Goal: Task Accomplishment & Management: Use online tool/utility

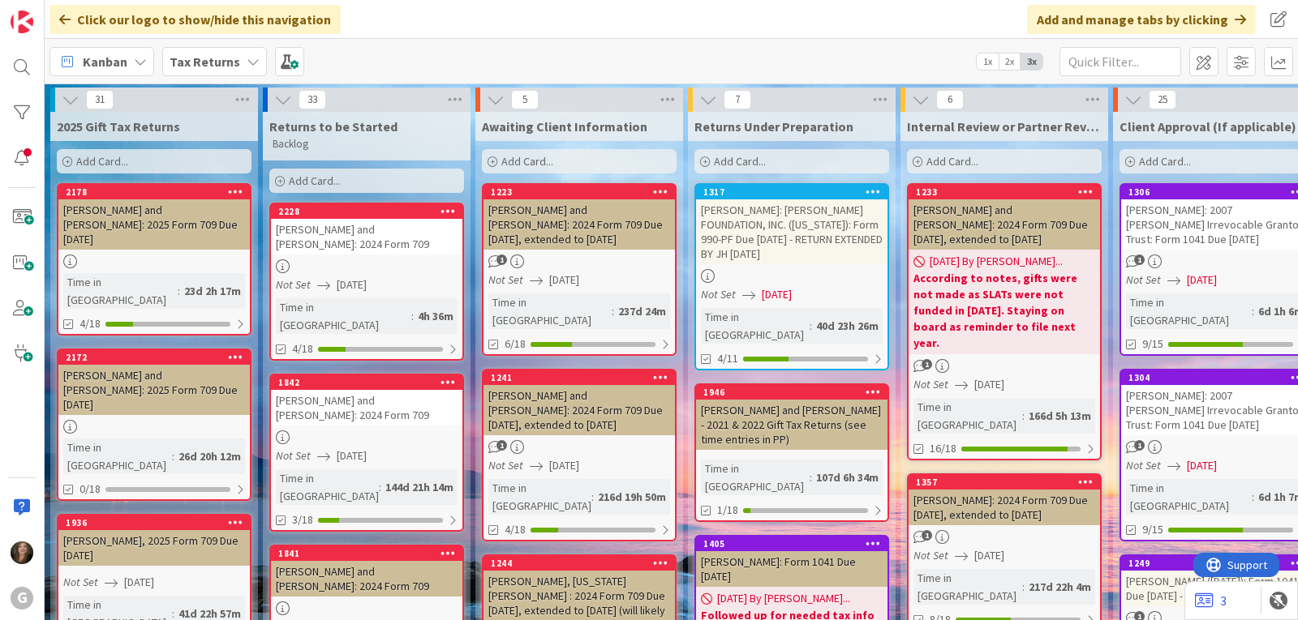
click at [252, 59] on icon at bounding box center [253, 61] width 13 height 13
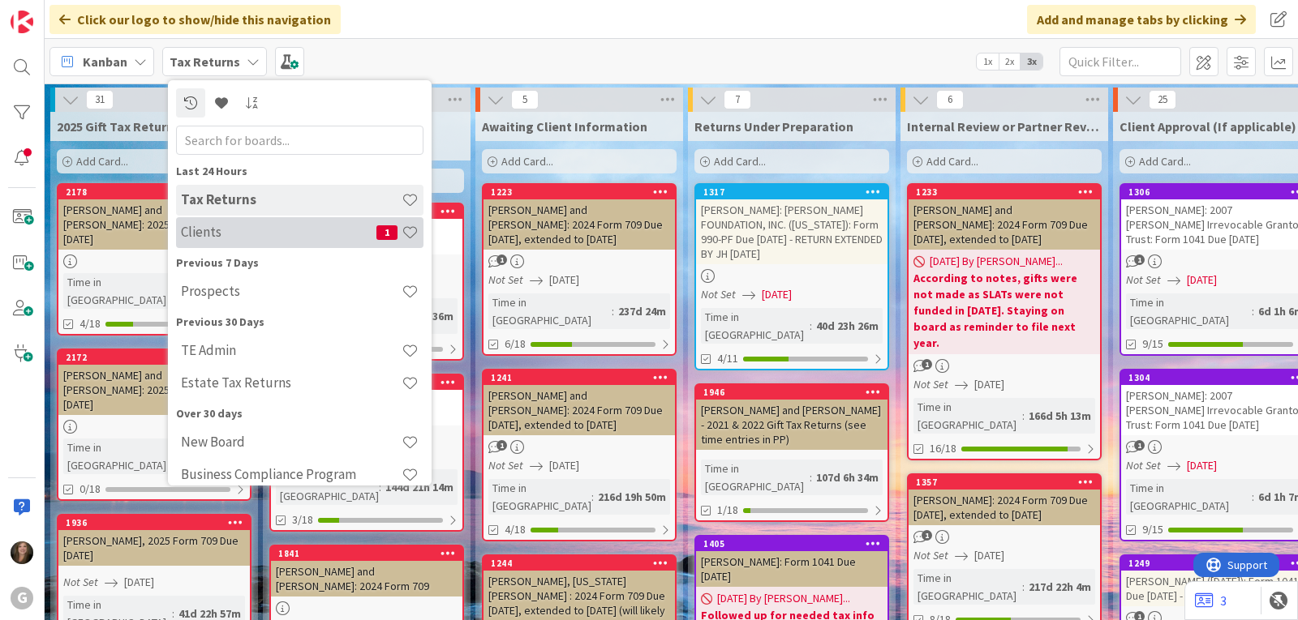
click at [234, 242] on div "Clients 1" at bounding box center [299, 232] width 247 height 31
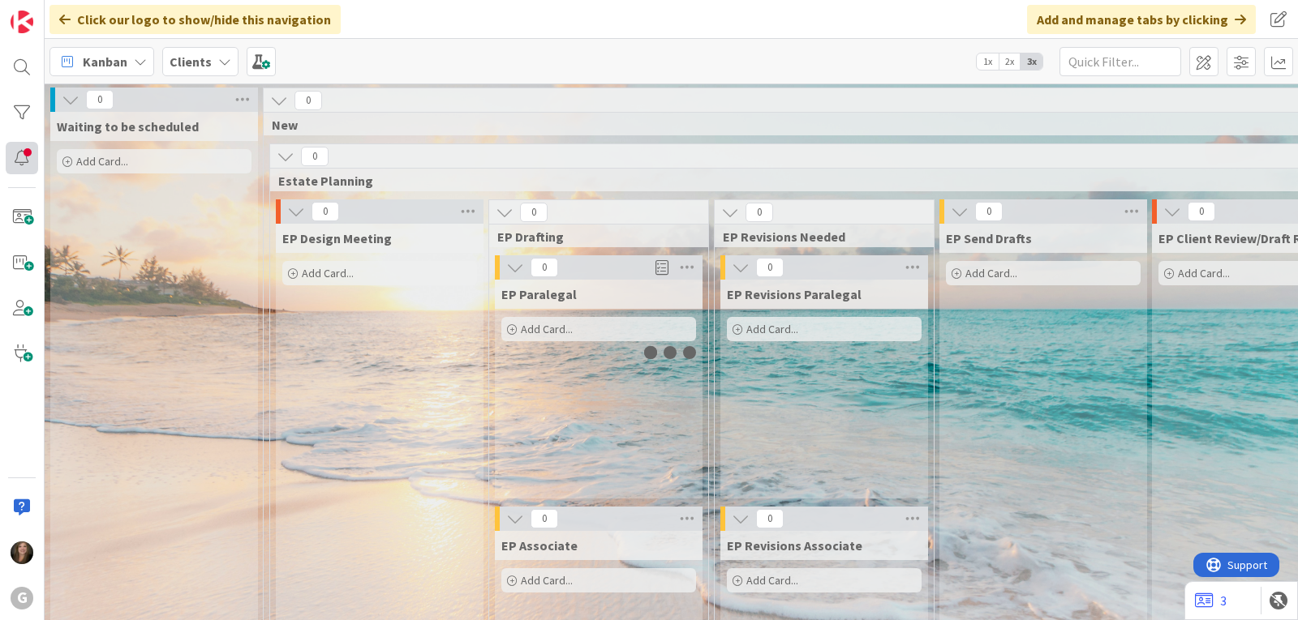
click at [22, 165] on div at bounding box center [22, 158] width 32 height 32
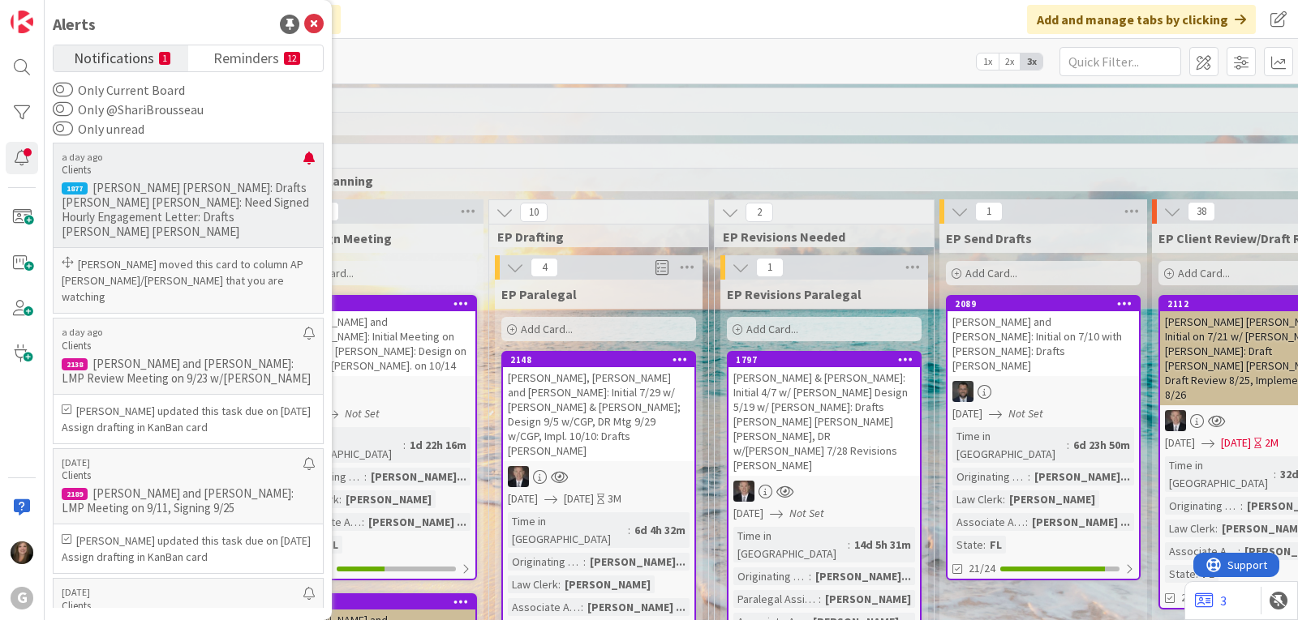
click at [167, 185] on p "[PERSON_NAME] [PERSON_NAME]: Drafts [PERSON_NAME] [PERSON_NAME]: Need Signed Ho…" at bounding box center [188, 210] width 253 height 58
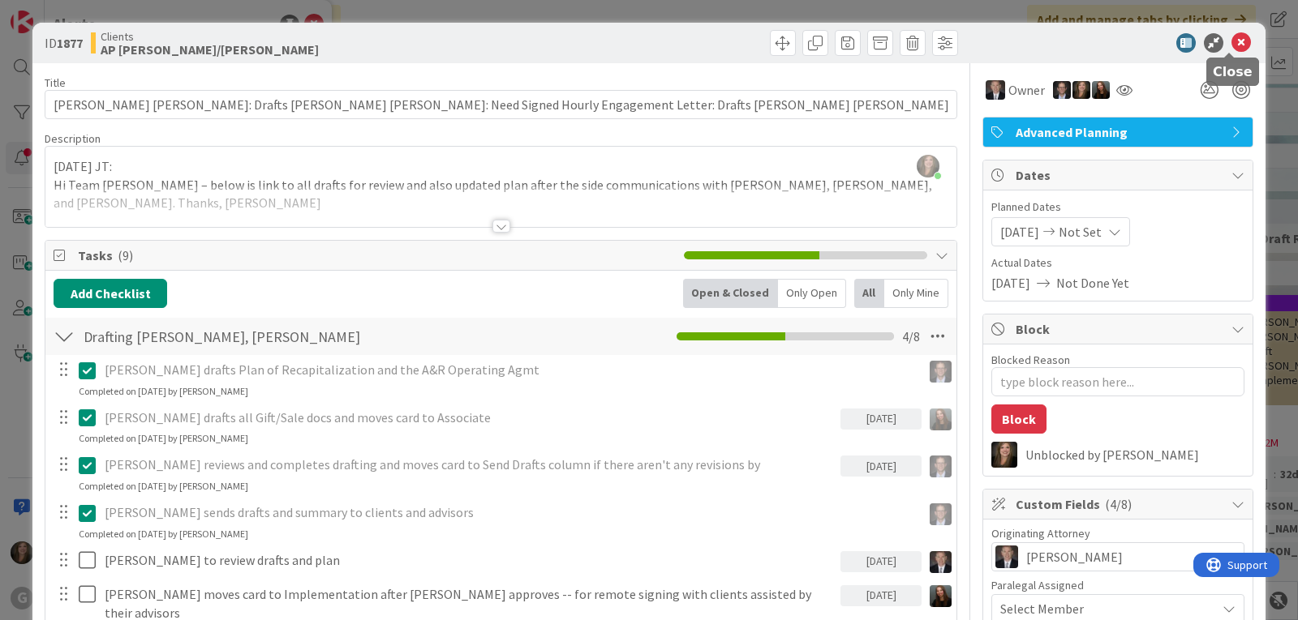
click at [1233, 41] on icon at bounding box center [1240, 42] width 19 height 19
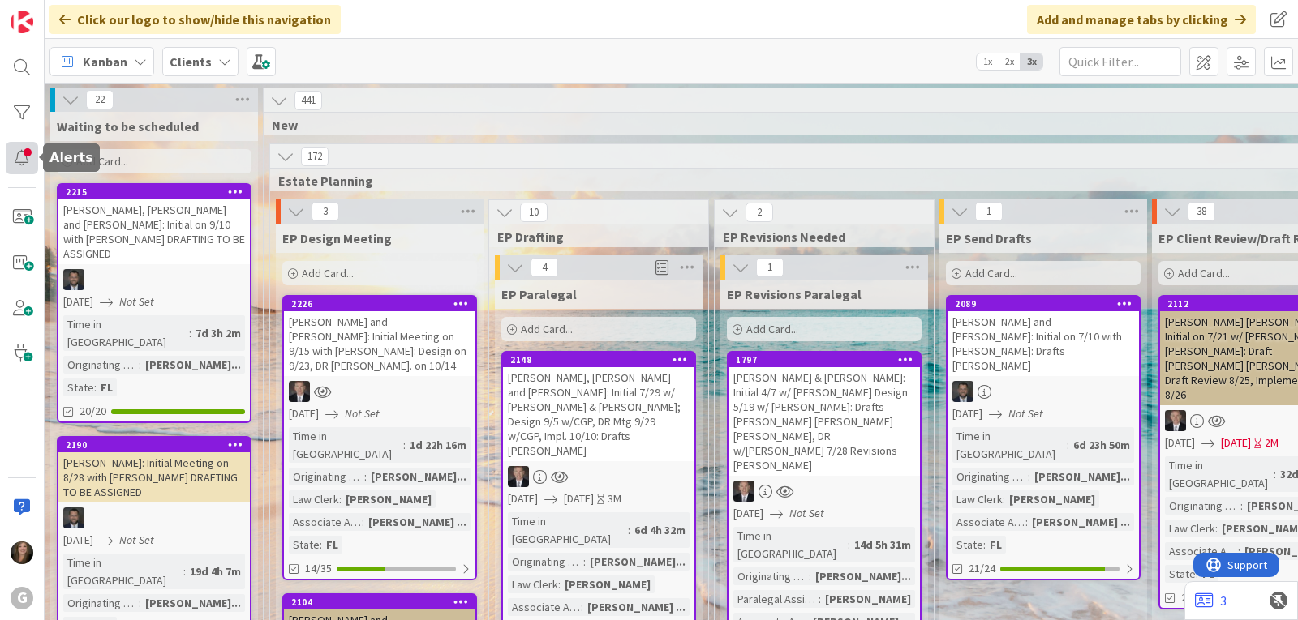
click at [15, 161] on div at bounding box center [22, 158] width 32 height 32
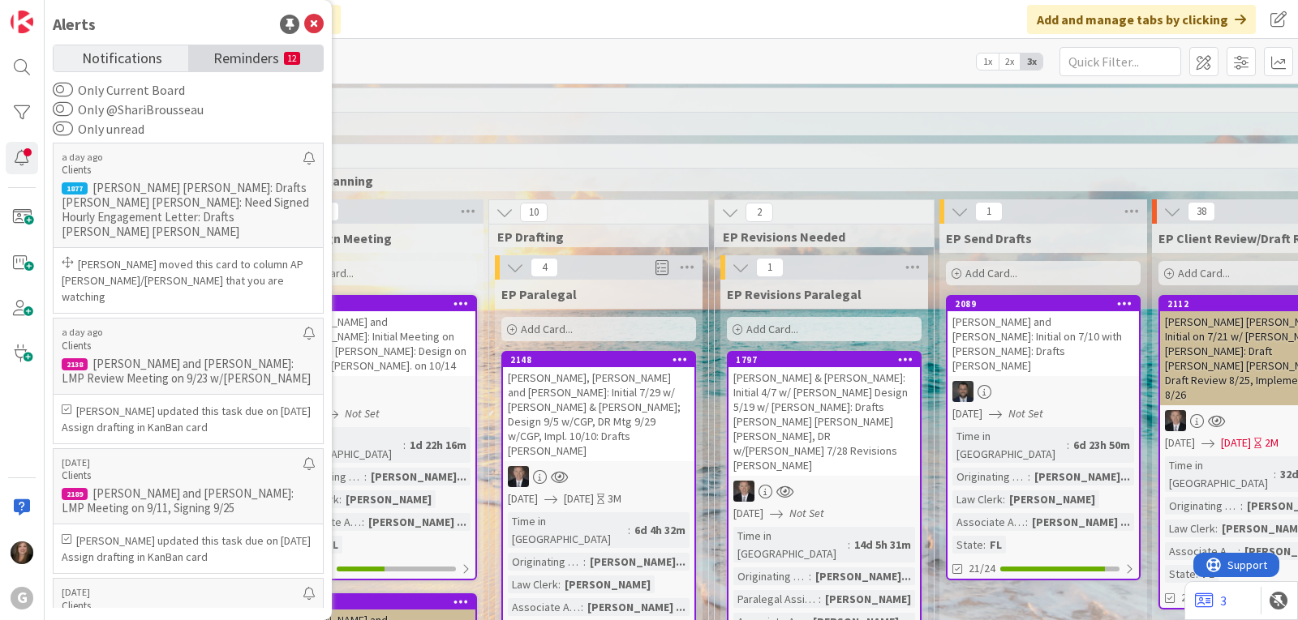
click at [248, 62] on span "Reminders" at bounding box center [246, 56] width 66 height 23
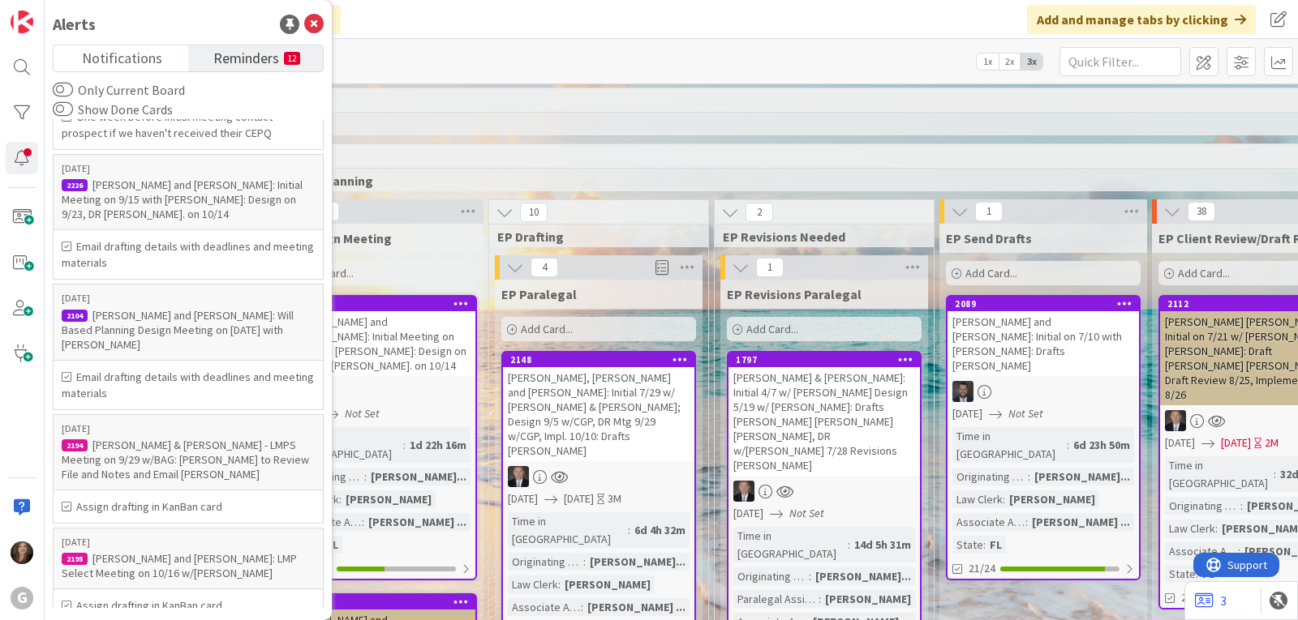
scroll to position [839, 0]
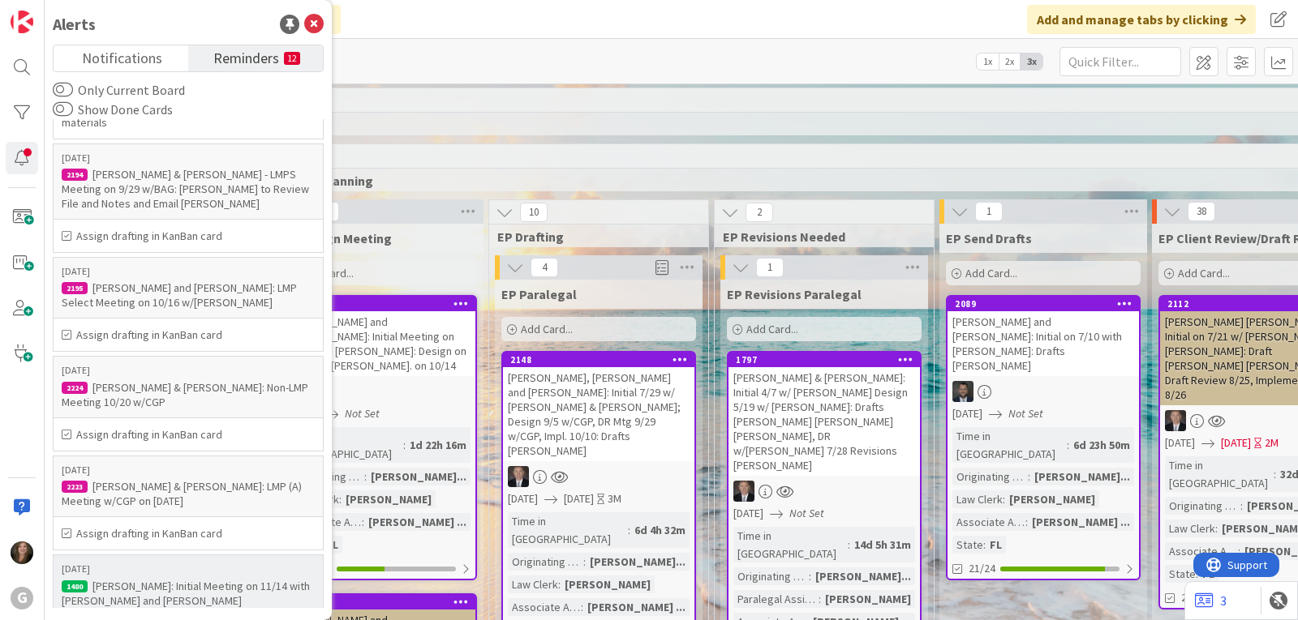
click at [132, 579] on div "[PERSON_NAME]: Initial Meeting on 11/14 with [PERSON_NAME] and [PERSON_NAME]" at bounding box center [188, 593] width 253 height 29
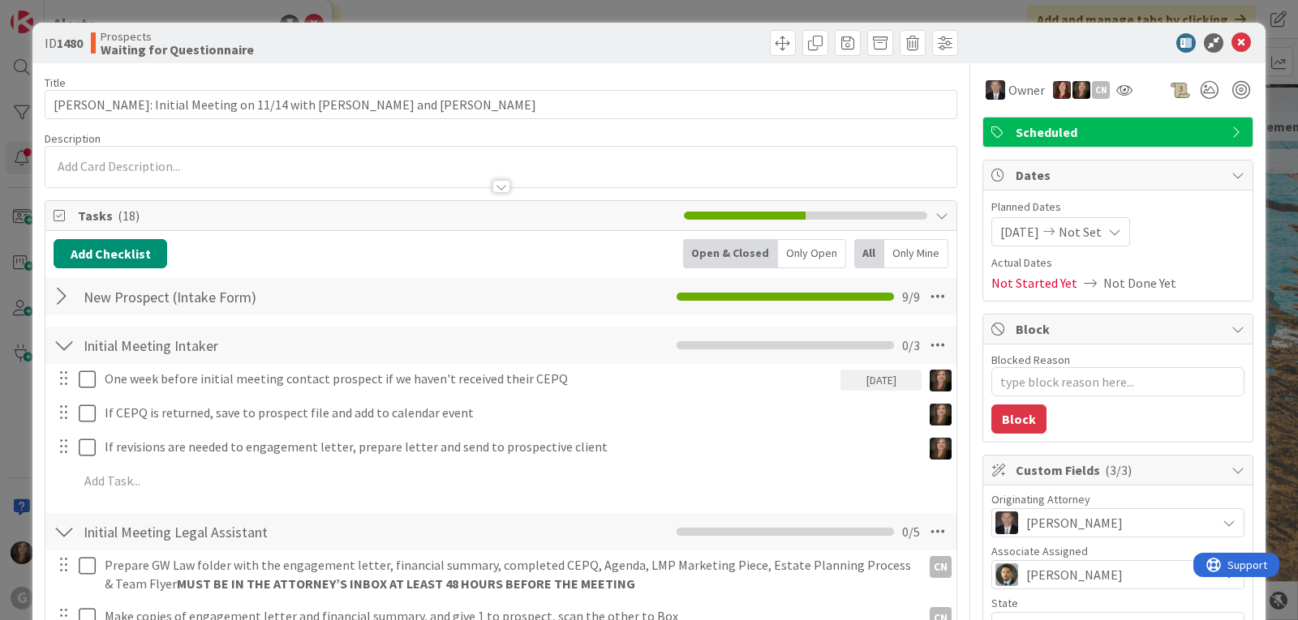
type textarea "x"
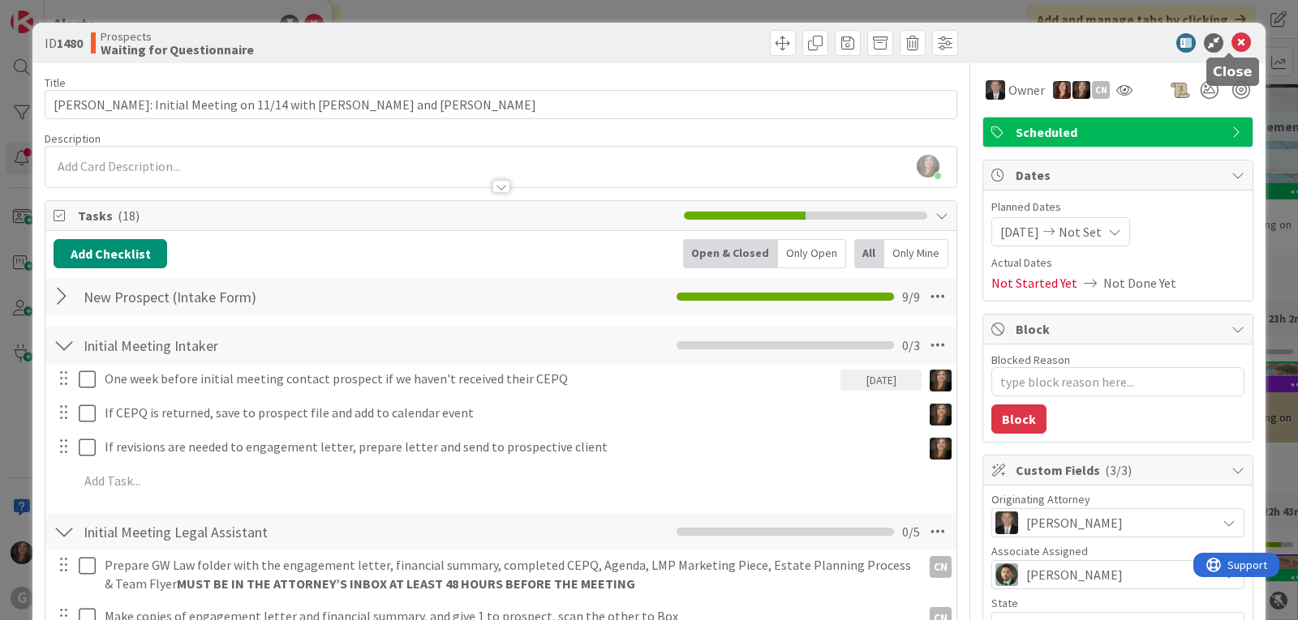
click at [1231, 42] on icon at bounding box center [1240, 42] width 19 height 19
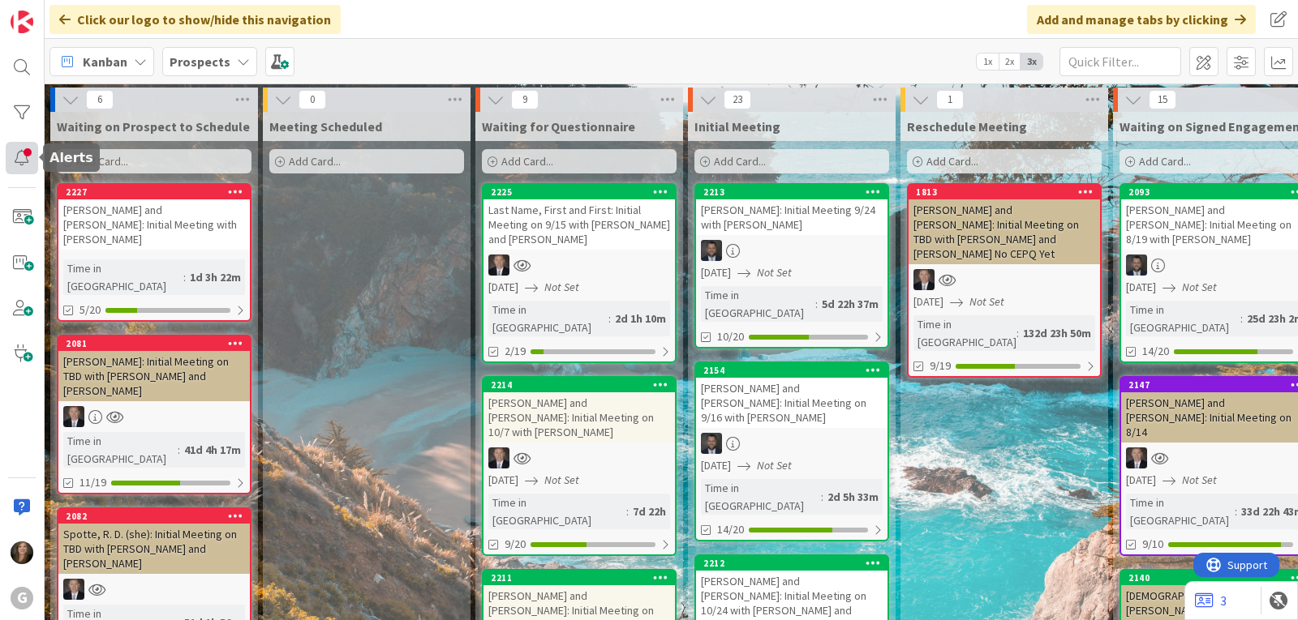
click at [16, 157] on div at bounding box center [22, 158] width 32 height 32
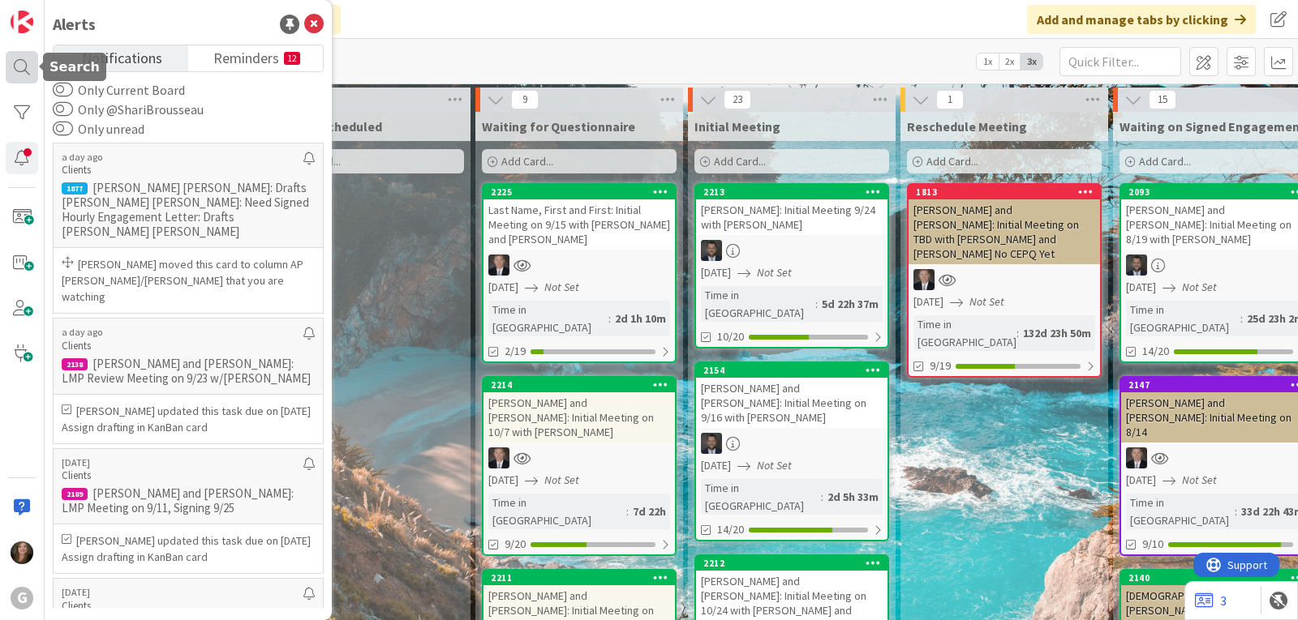
click at [19, 66] on div at bounding box center [22, 67] width 32 height 32
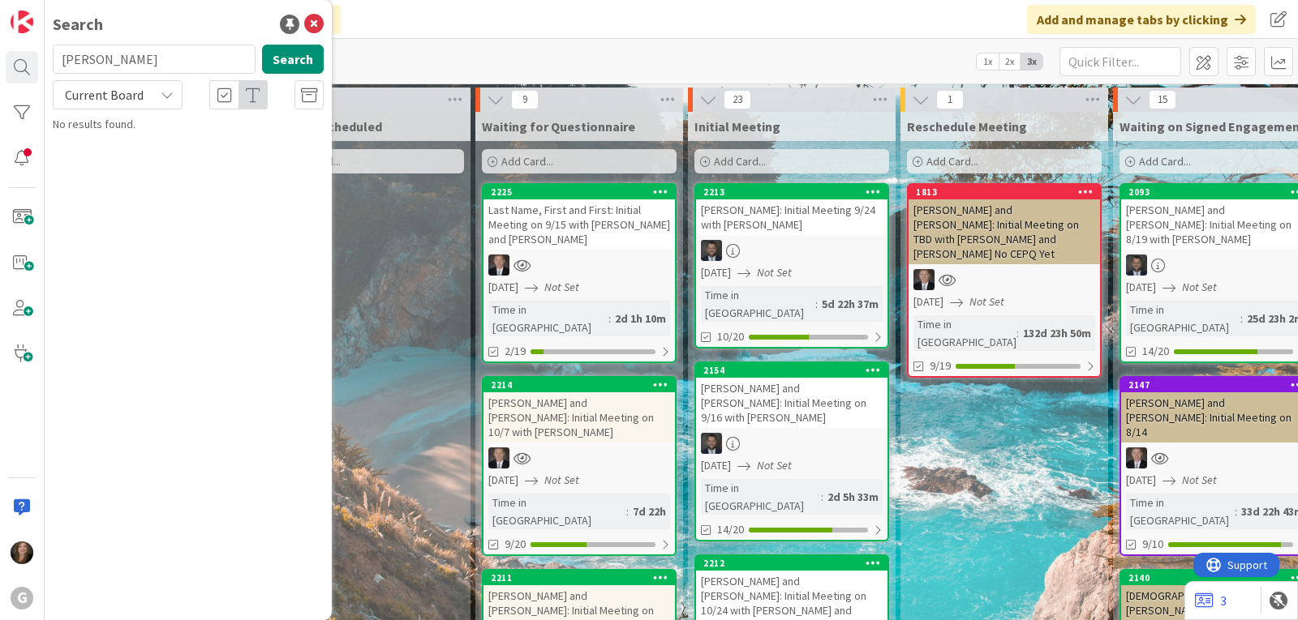
drag, startPoint x: 108, startPoint y: 58, endPoint x: 47, endPoint y: 56, distance: 60.9
click at [47, 56] on div "[PERSON_NAME] Search" at bounding box center [188, 63] width 290 height 36
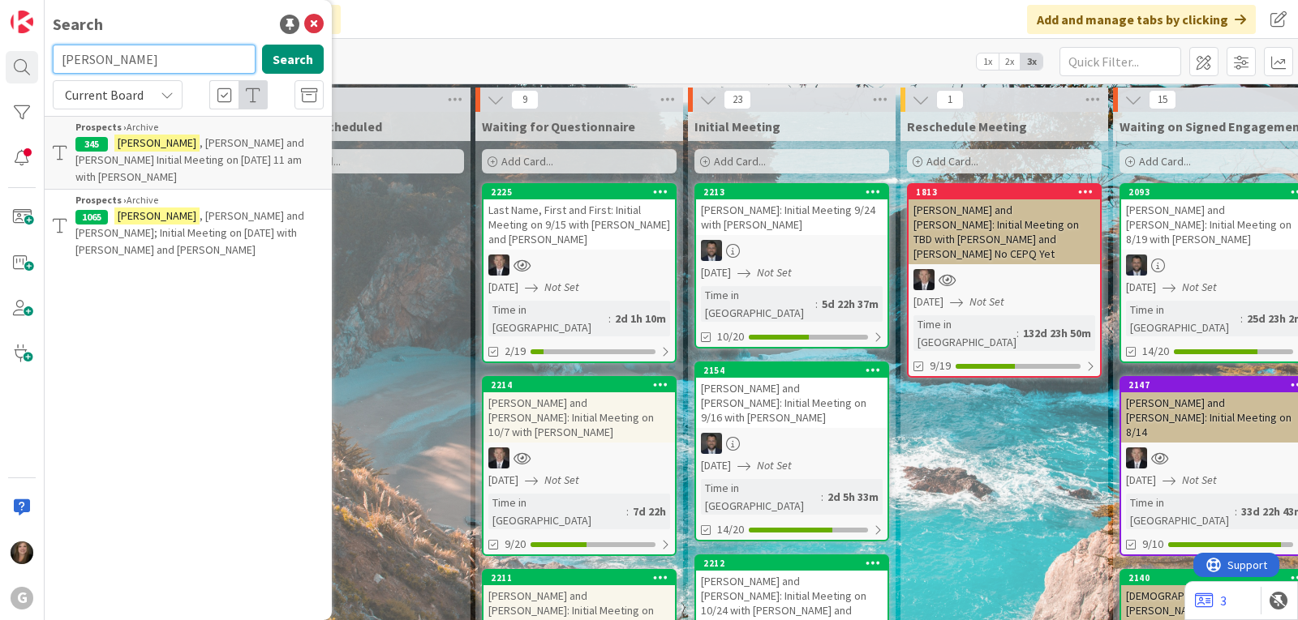
click at [71, 62] on input "[PERSON_NAME]" at bounding box center [154, 59] width 203 height 29
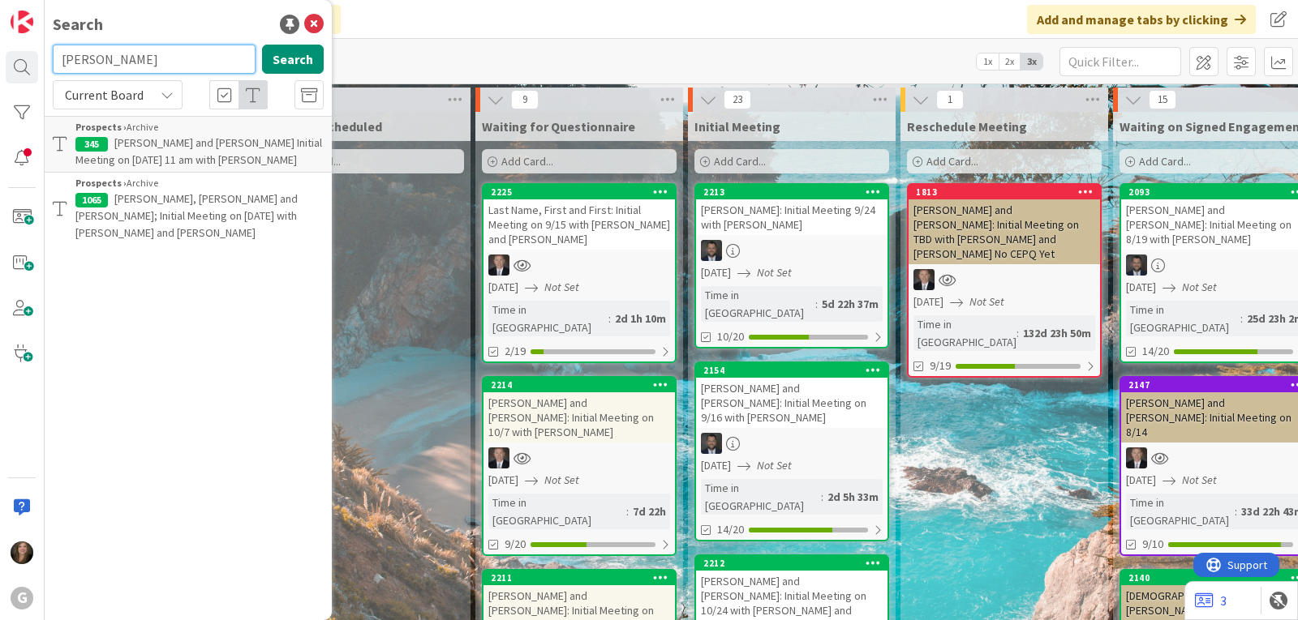
type input "[PERSON_NAME]"
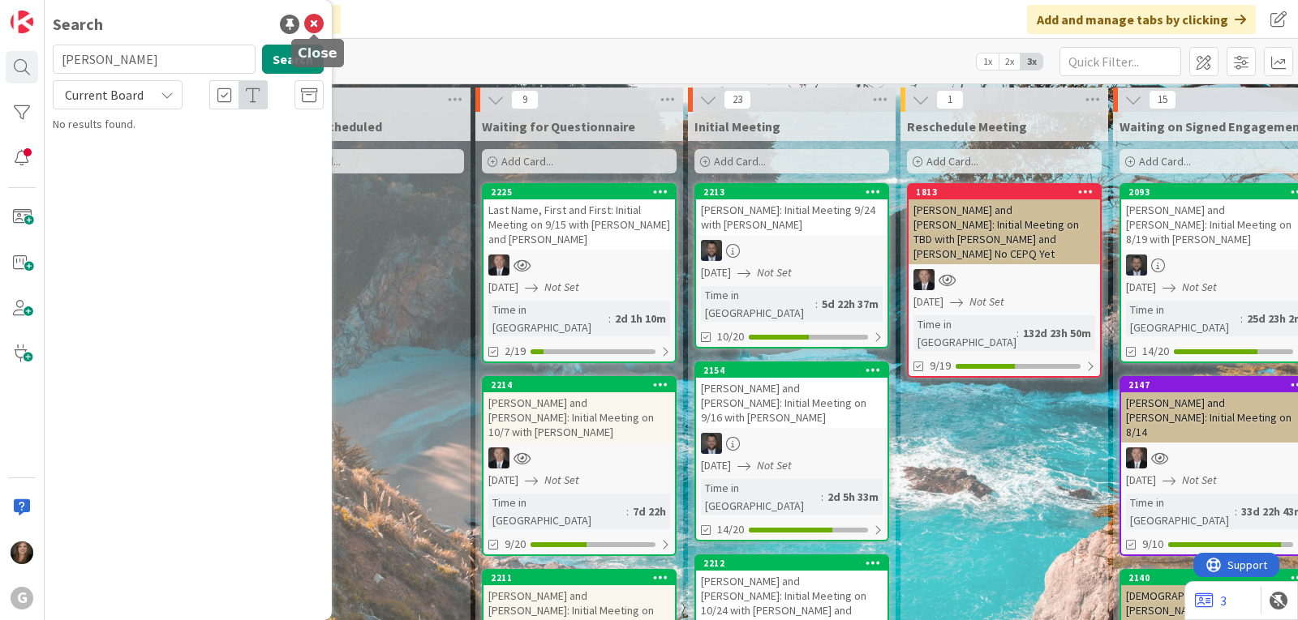
click at [316, 25] on icon at bounding box center [313, 24] width 19 height 19
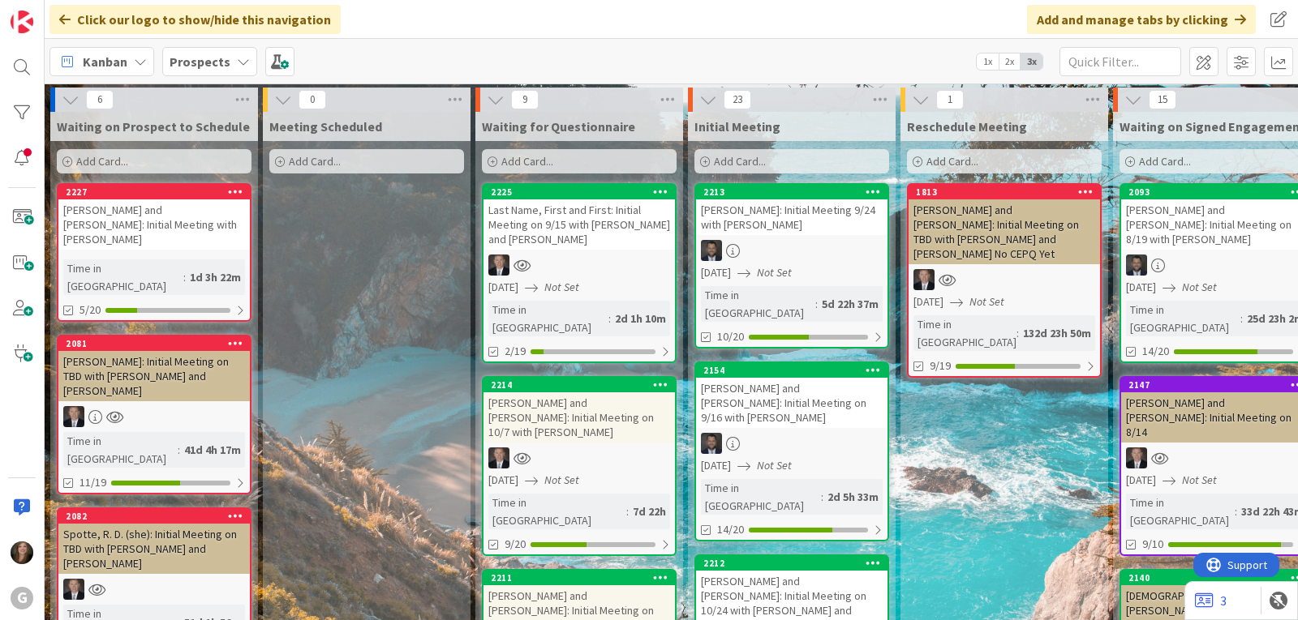
click at [237, 62] on icon at bounding box center [243, 61] width 13 height 13
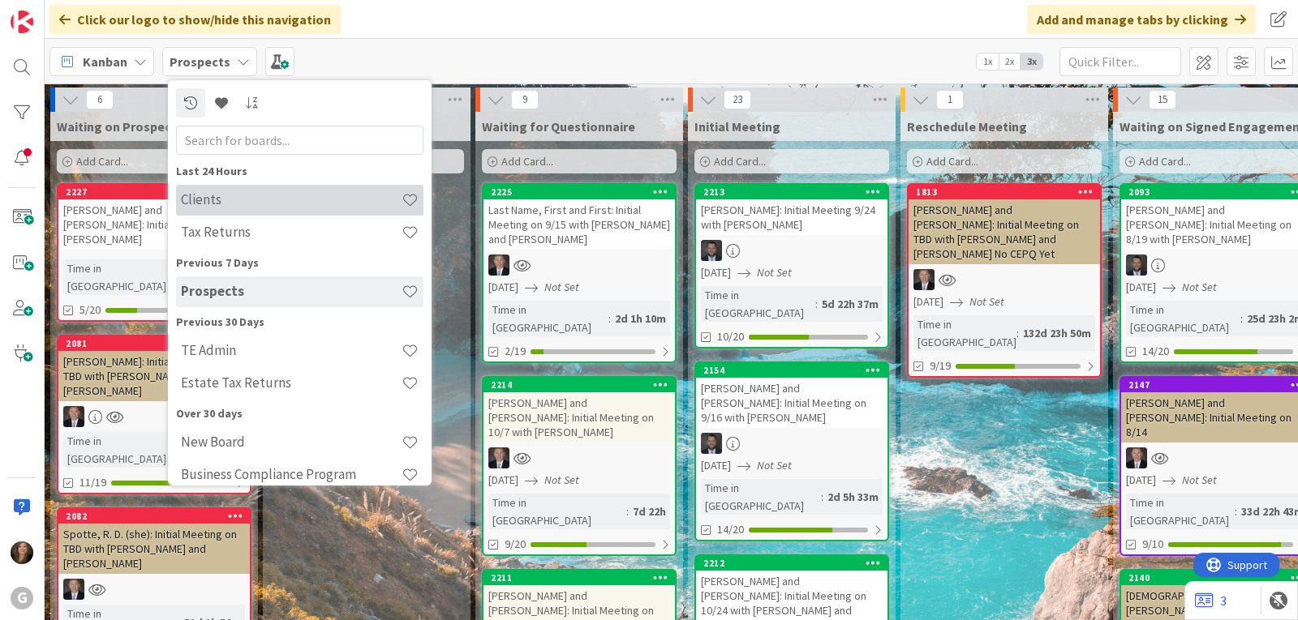
click at [206, 204] on h4 "Clients" at bounding box center [291, 199] width 221 height 16
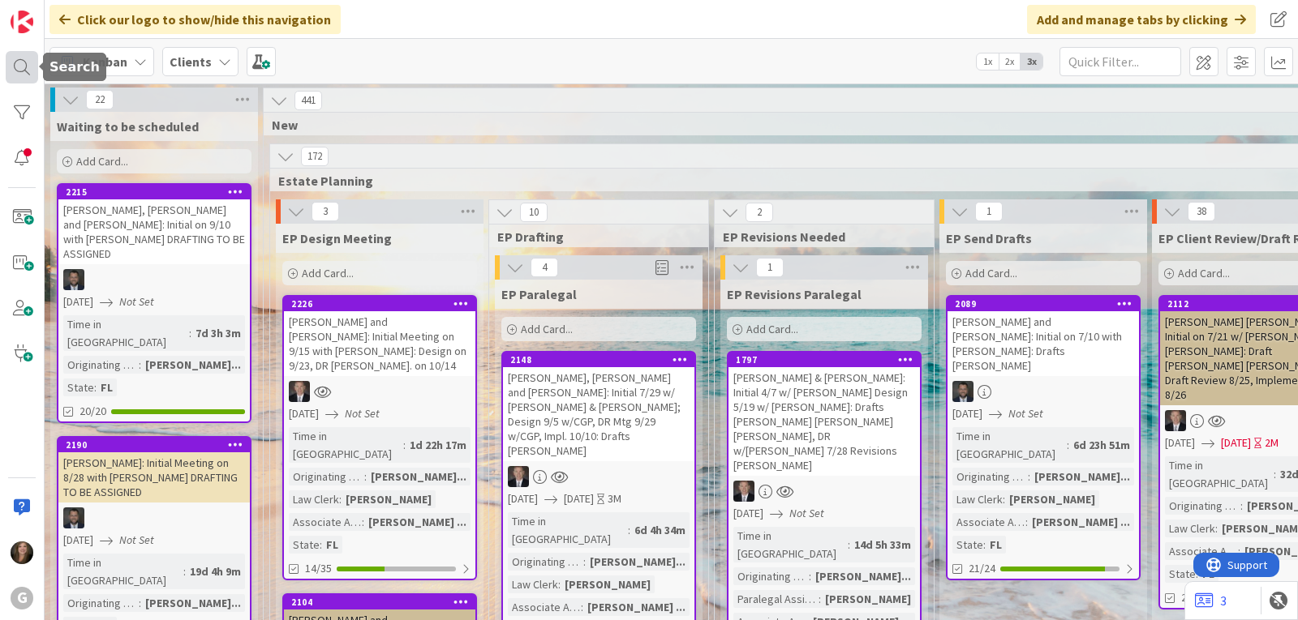
click at [18, 64] on div at bounding box center [22, 67] width 32 height 32
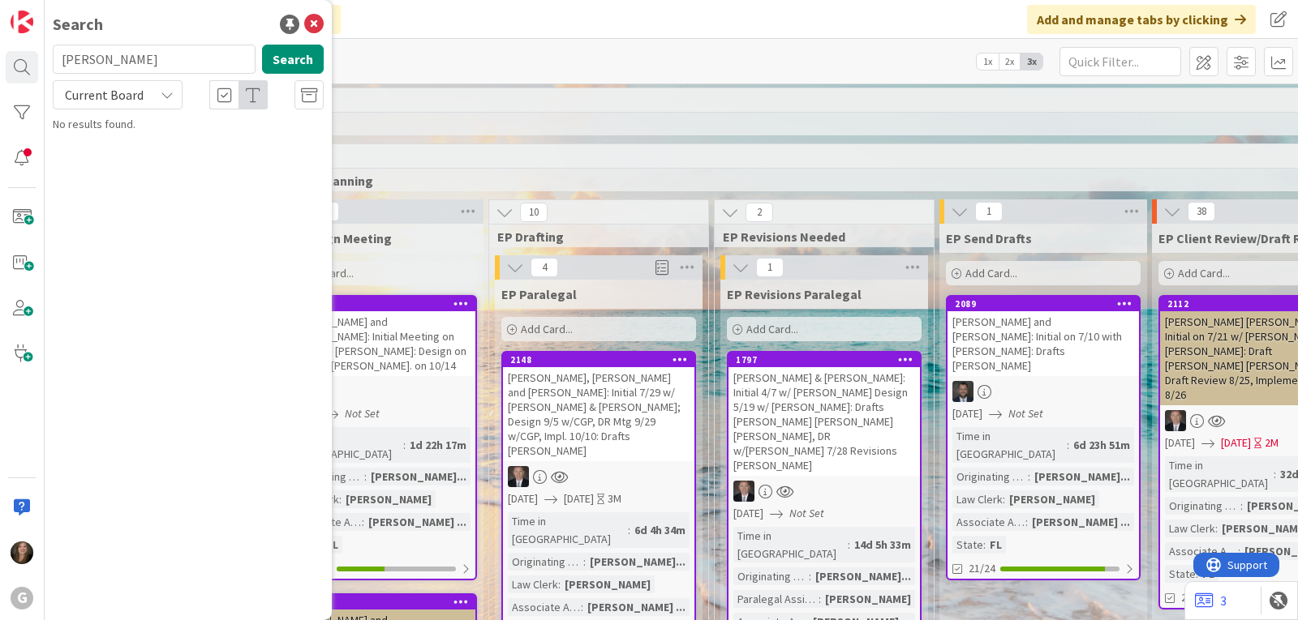
click at [103, 59] on input "[PERSON_NAME]" at bounding box center [154, 59] width 203 height 29
click at [80, 59] on input "[PERSON_NAME]" at bounding box center [154, 59] width 203 height 29
type input "[PERSON_NAME]"
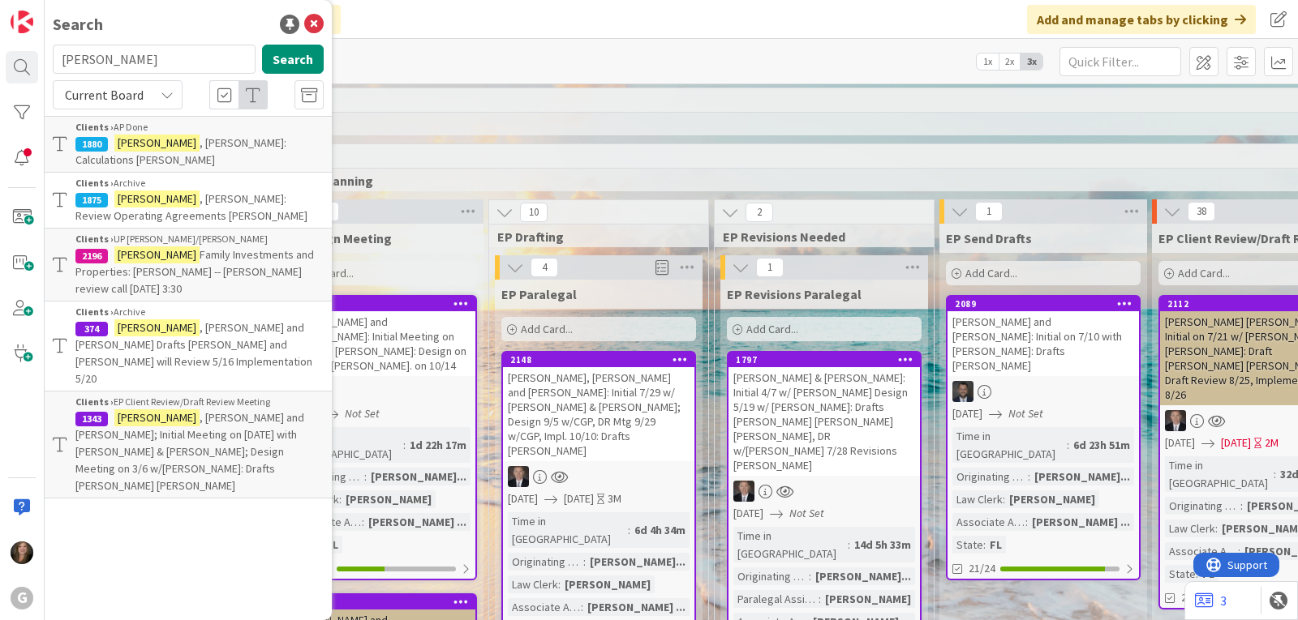
click at [93, 247] on p "[PERSON_NAME] Family Investments and Properties: [PERSON_NAME] -- [PERSON_NAME]…" at bounding box center [199, 272] width 248 height 51
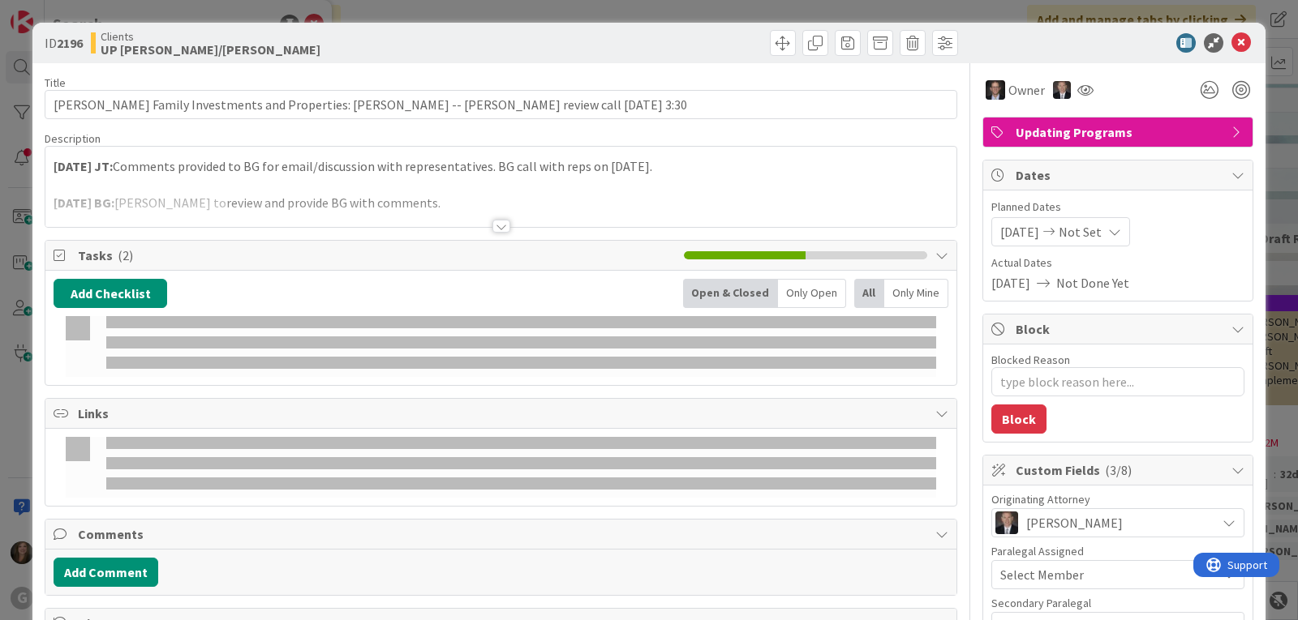
type textarea "x"
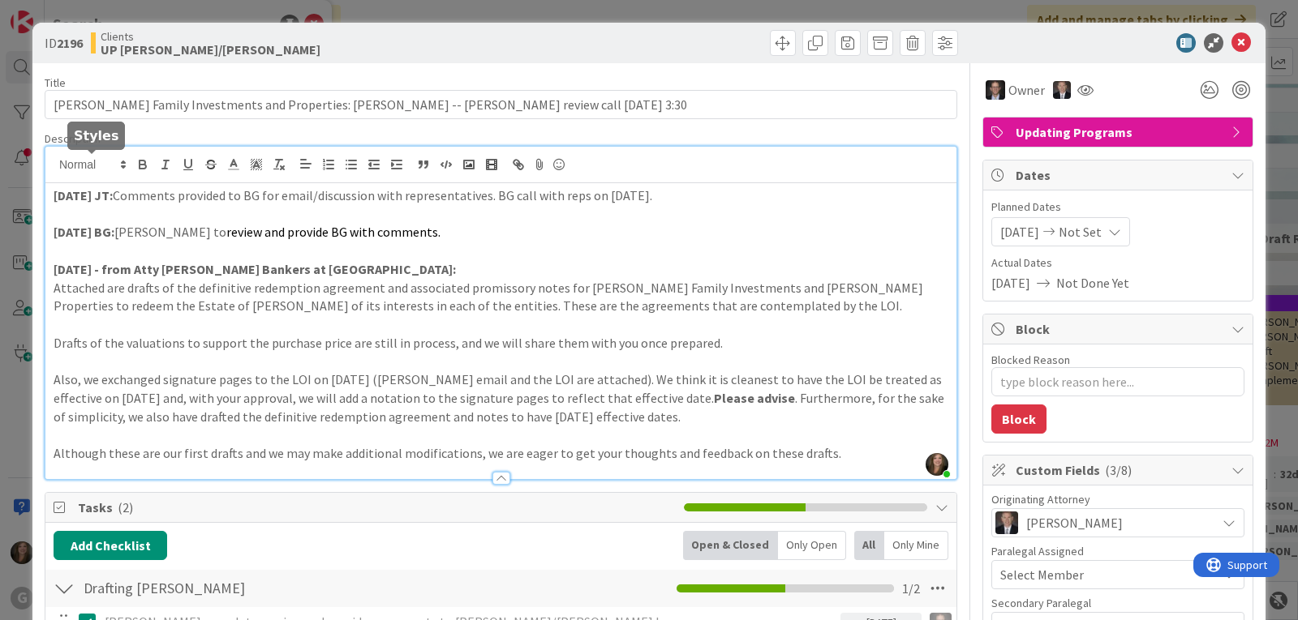
click at [53, 168] on div "[PERSON_NAME] just joined [DATE] JT: Comments provided to BG for email/discussi…" at bounding box center [500, 313] width 911 height 333
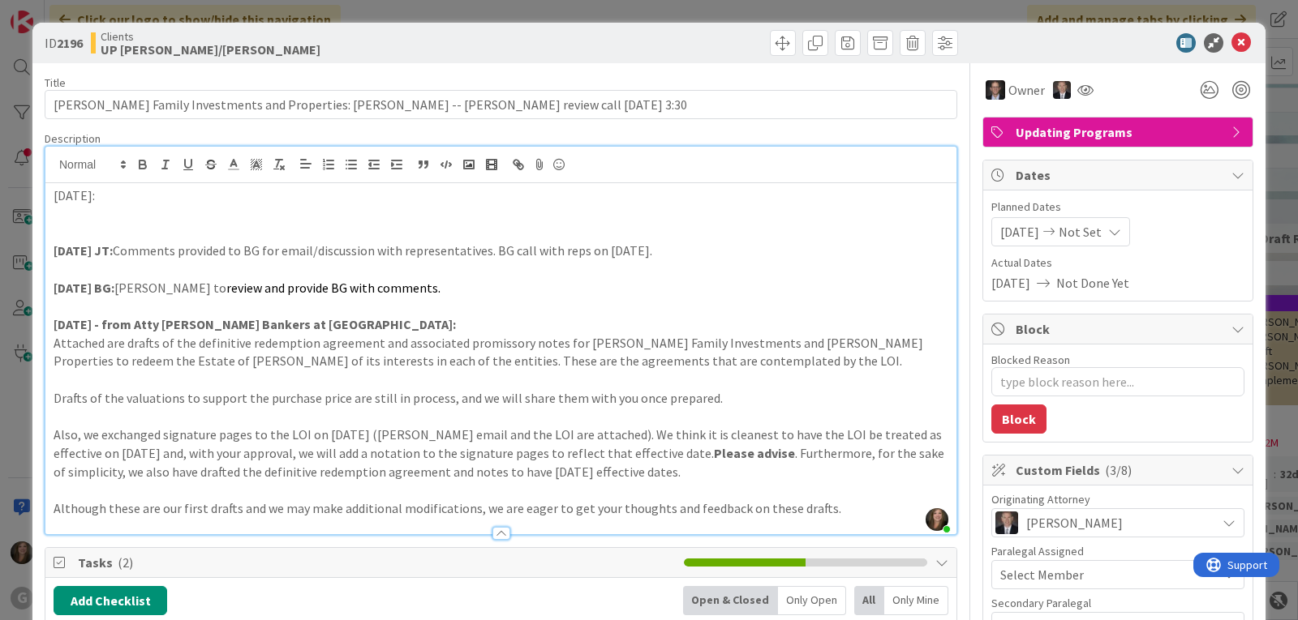
click at [79, 208] on p at bounding box center [501, 214] width 895 height 19
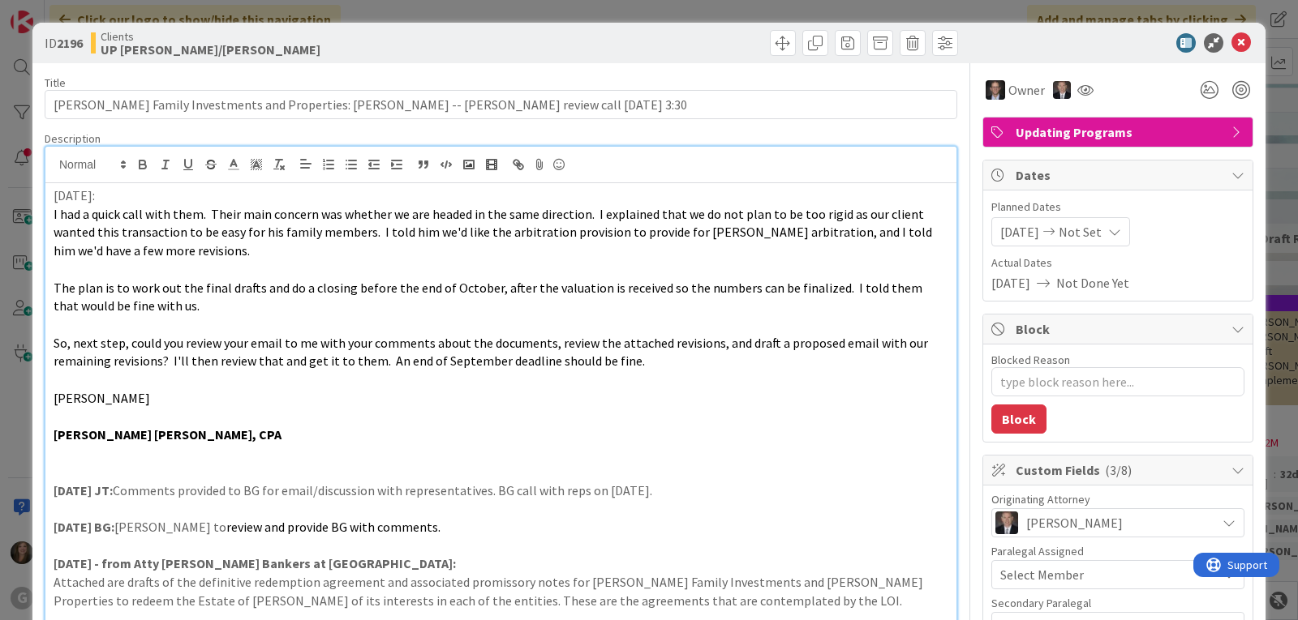
click at [50, 219] on div "[DATE]: I had a quick call with them. Their main concern was whether we are hea…" at bounding box center [500, 478] width 911 height 590
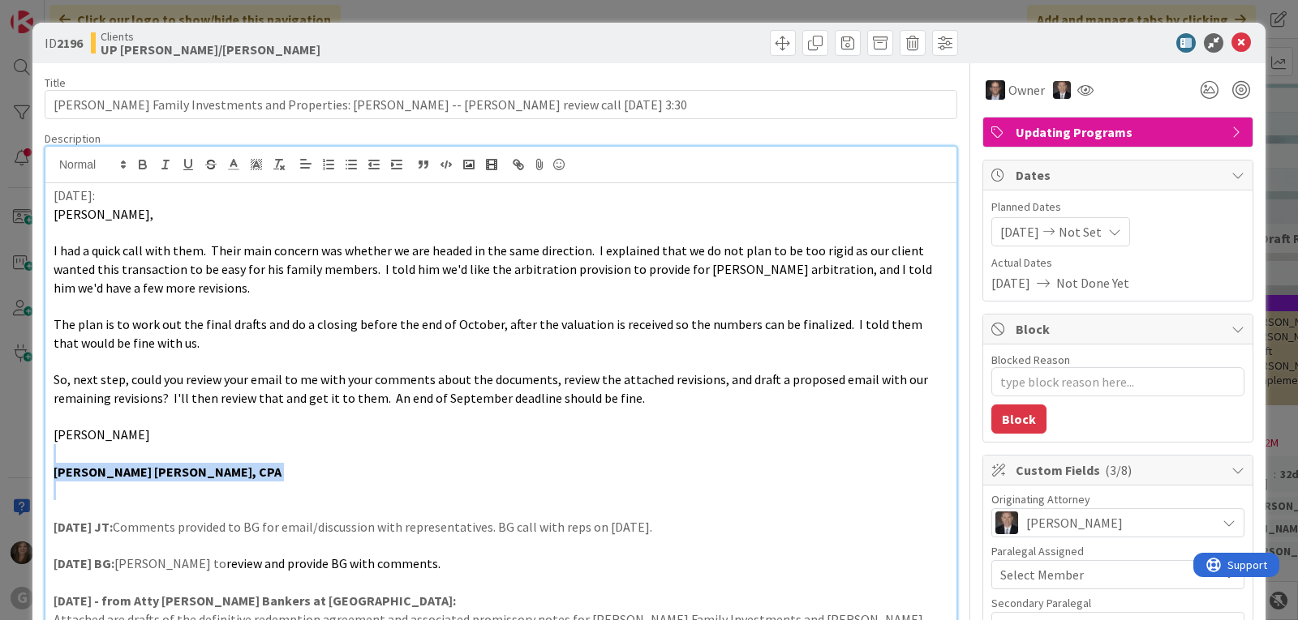
drag, startPoint x: 232, startPoint y: 481, endPoint x: 40, endPoint y: 456, distance: 193.9
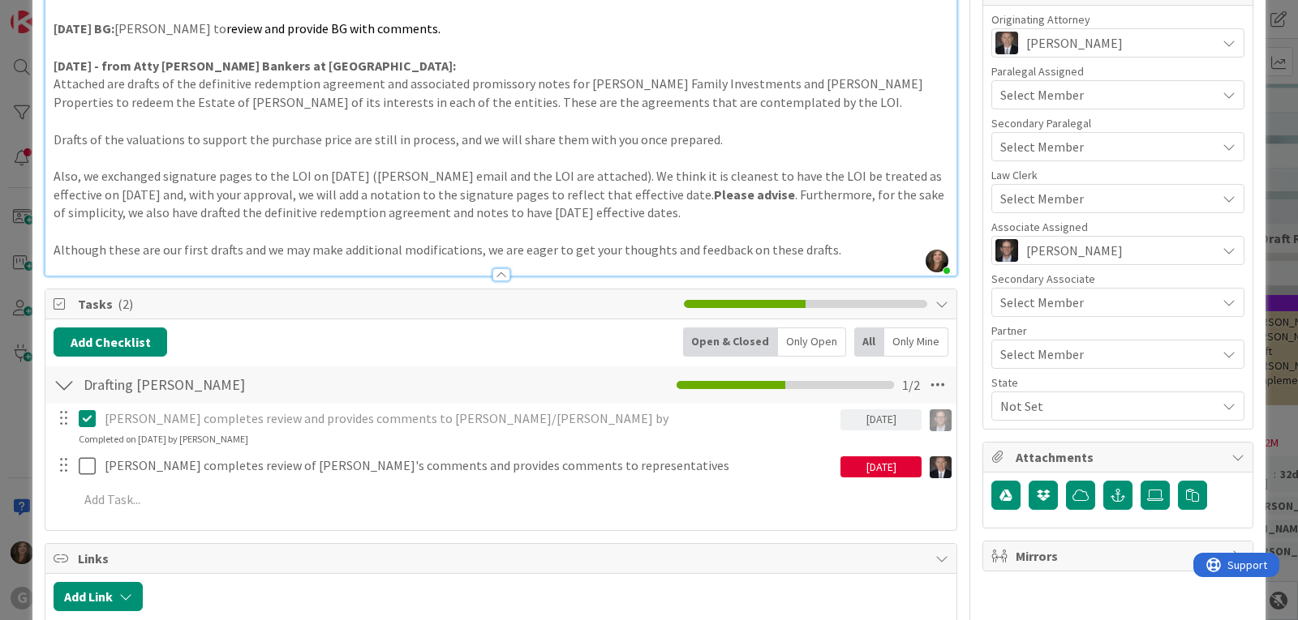
scroll to position [487, 0]
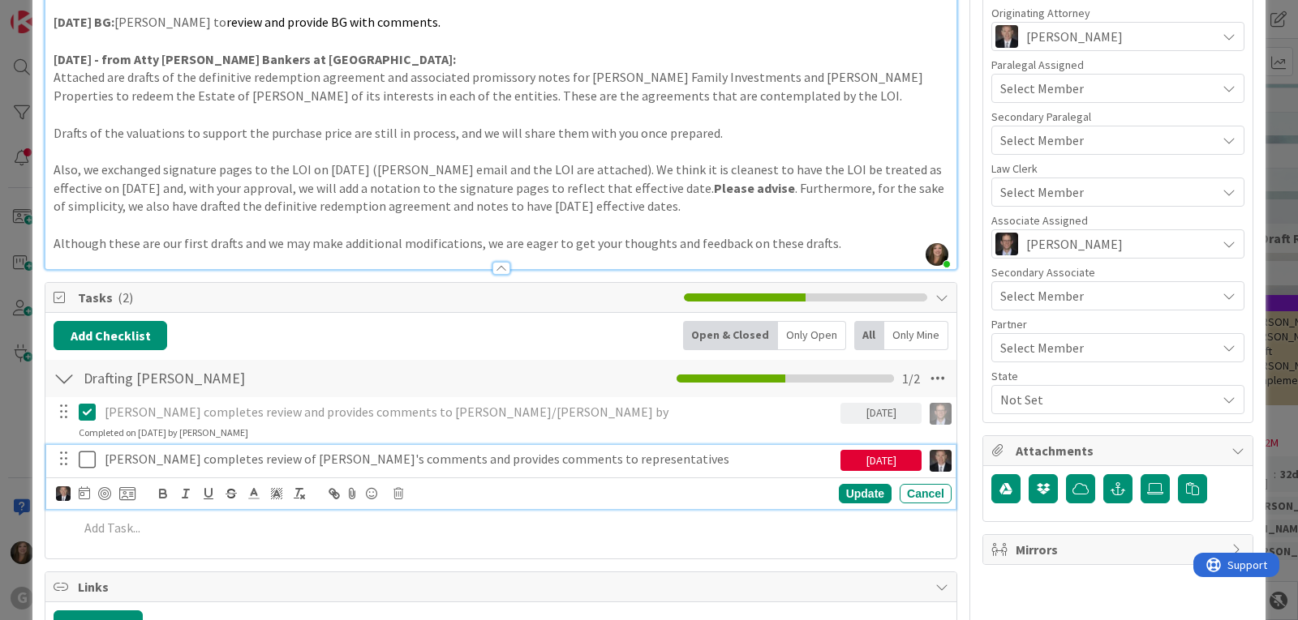
click at [85, 459] on icon at bounding box center [87, 459] width 17 height 19
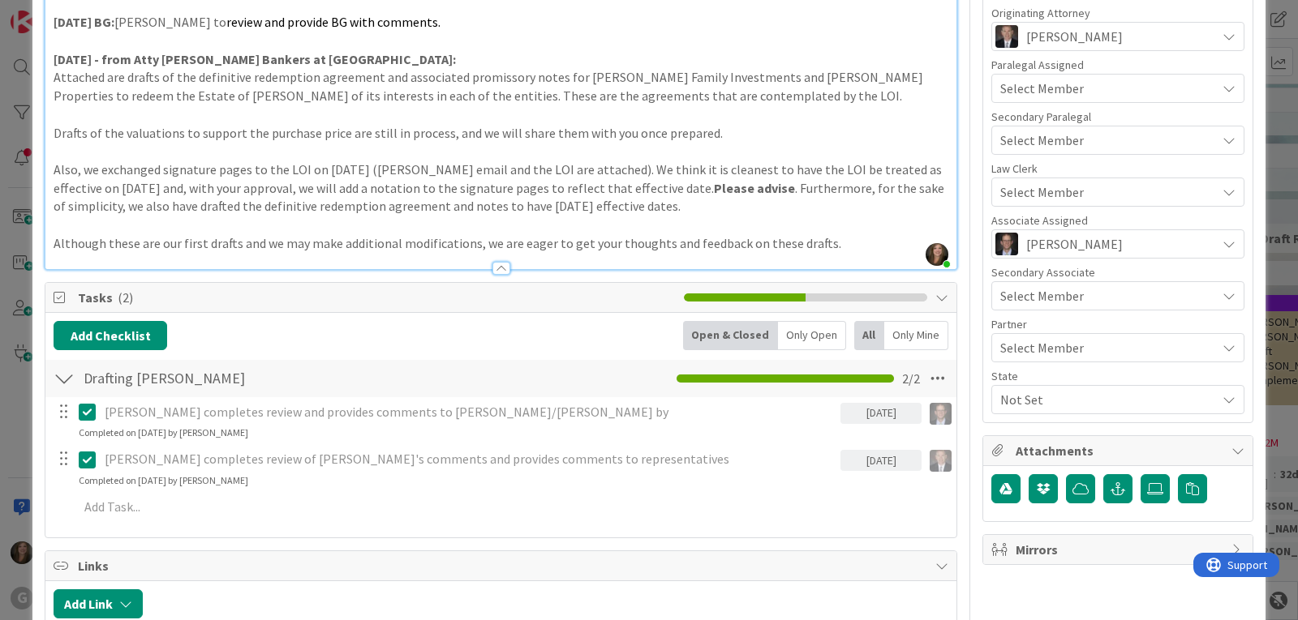
type textarea "x"
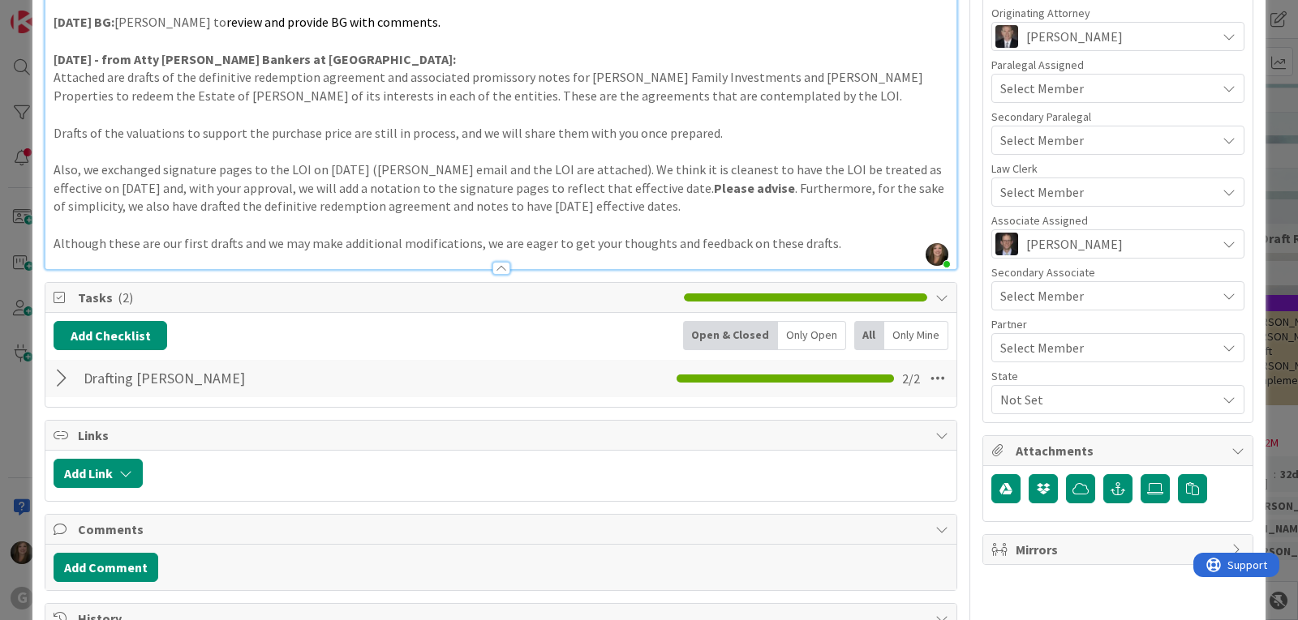
click at [57, 378] on div at bounding box center [64, 378] width 21 height 29
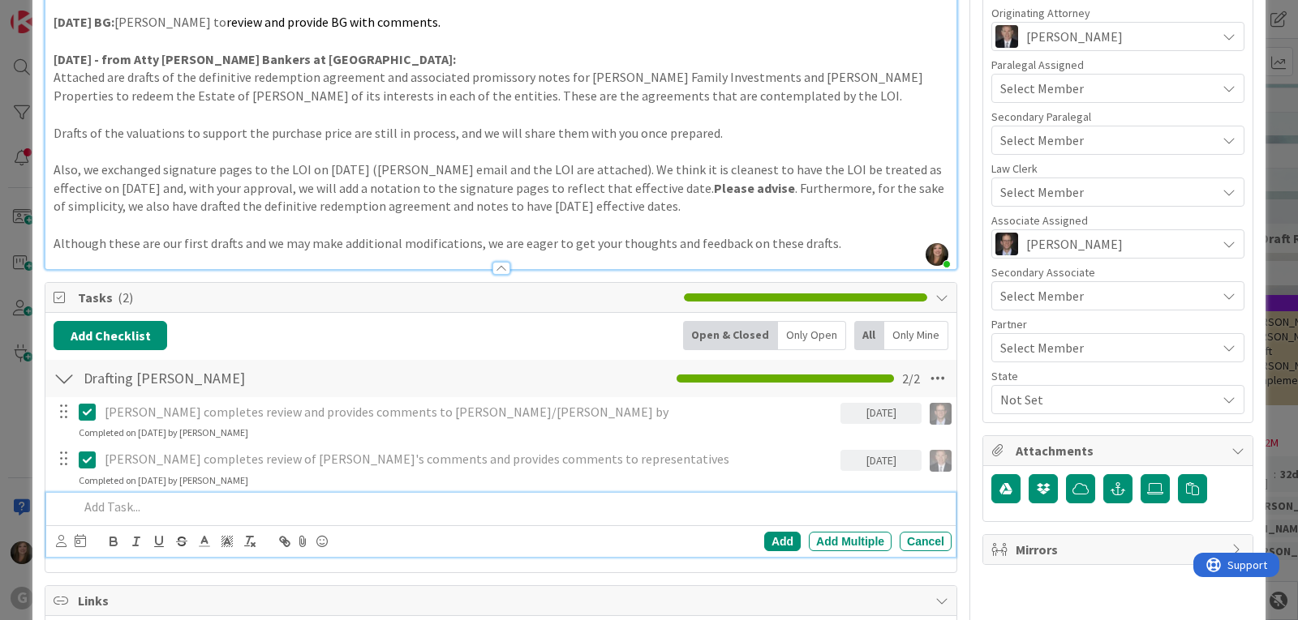
click at [118, 505] on p at bounding box center [512, 507] width 866 height 19
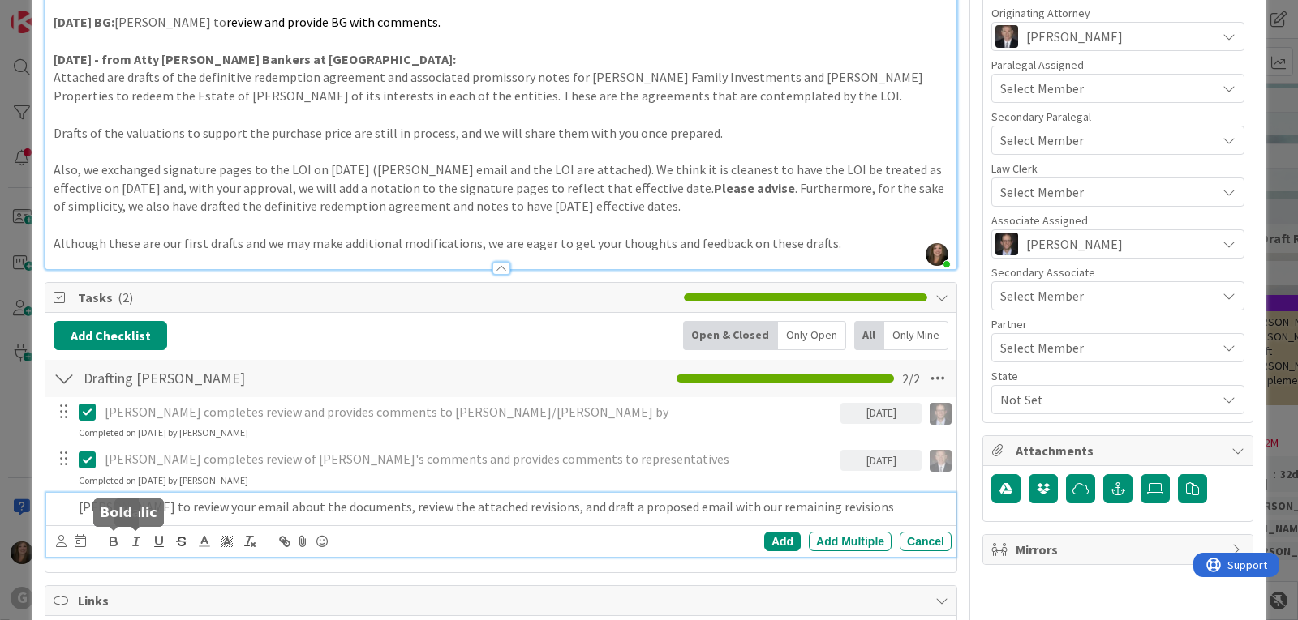
click at [79, 540] on icon at bounding box center [80, 540] width 11 height 13
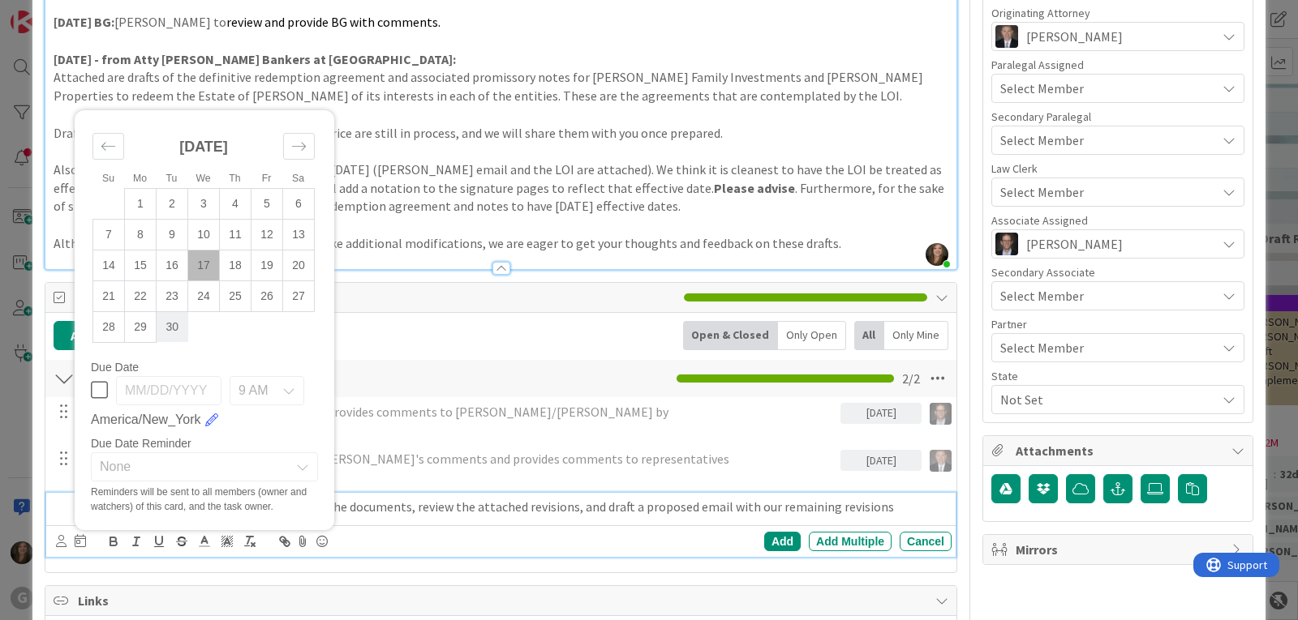
click at [171, 320] on td "30" at bounding box center [173, 326] width 32 height 31
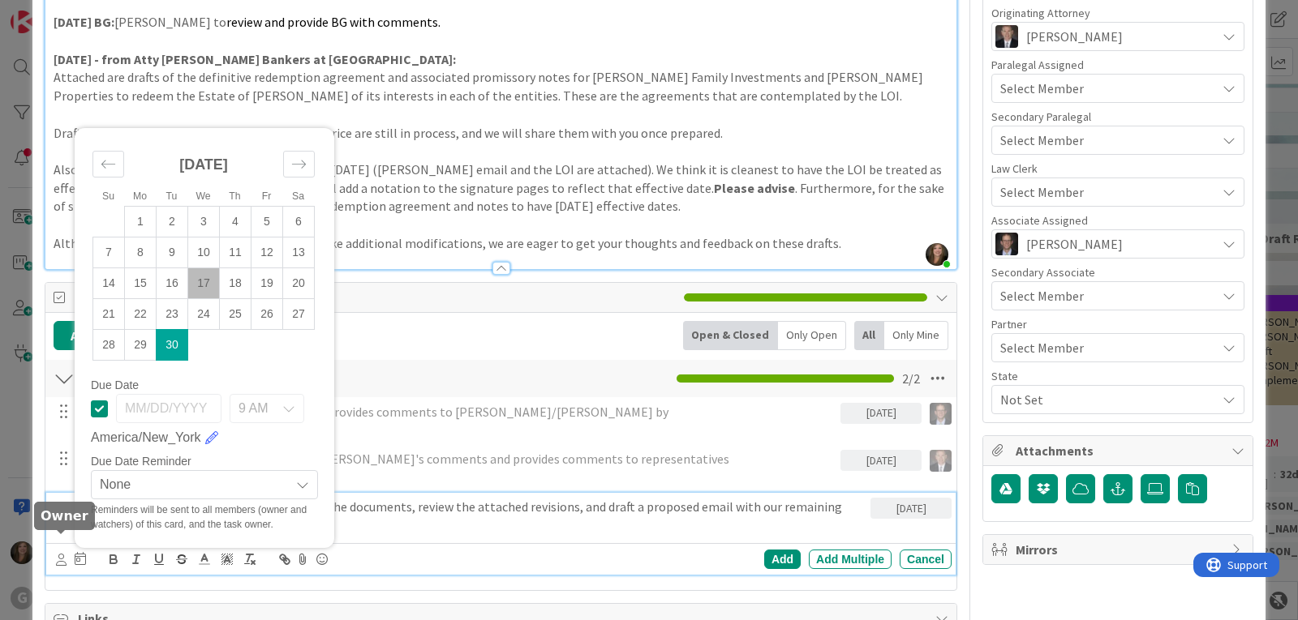
click at [60, 554] on icon at bounding box center [61, 560] width 11 height 12
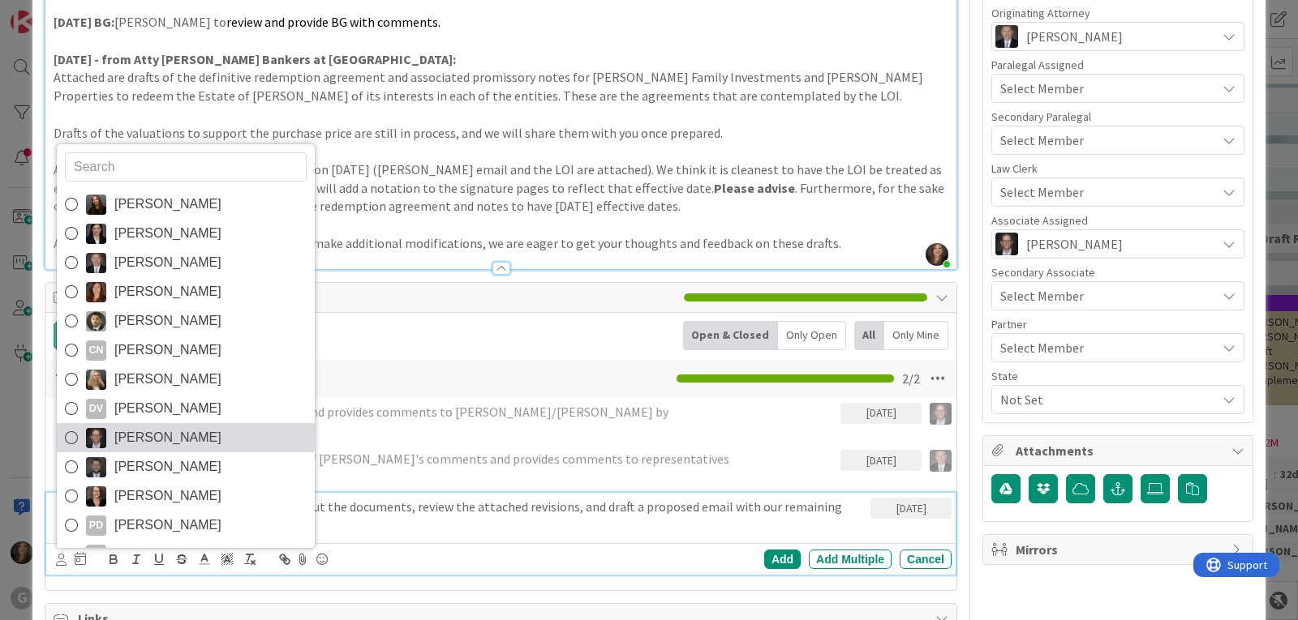
click at [133, 426] on span "[PERSON_NAME]" at bounding box center [167, 438] width 107 height 24
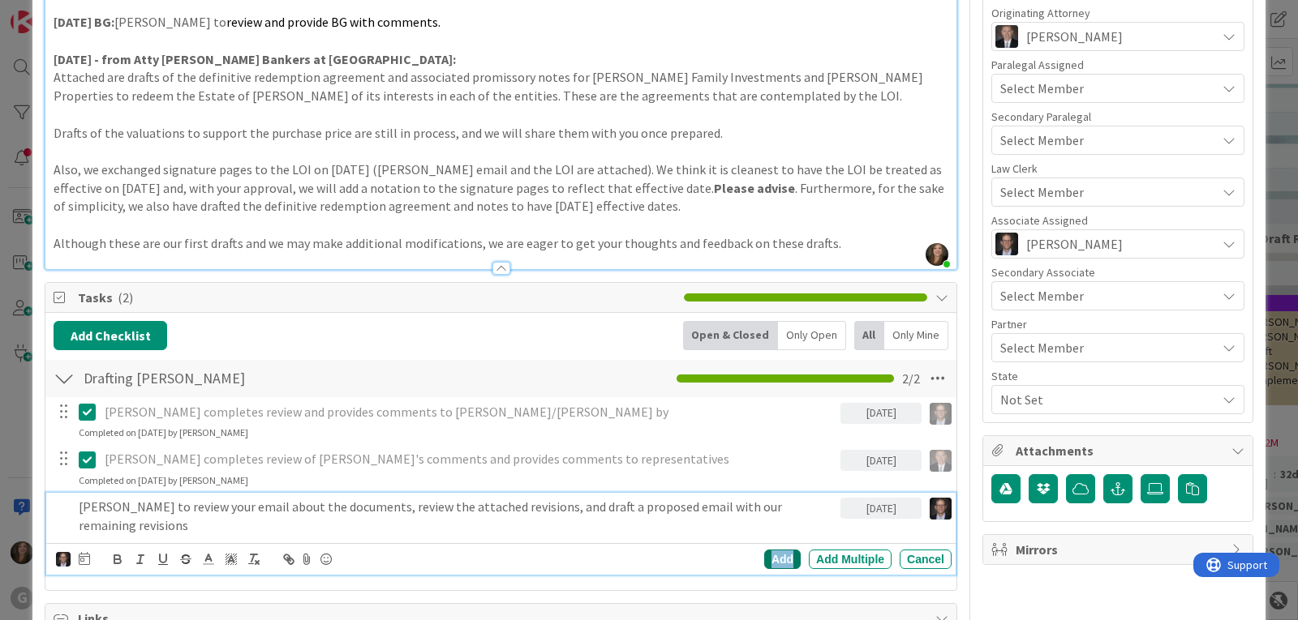
click at [767, 550] on div "Add" at bounding box center [782, 559] width 36 height 19
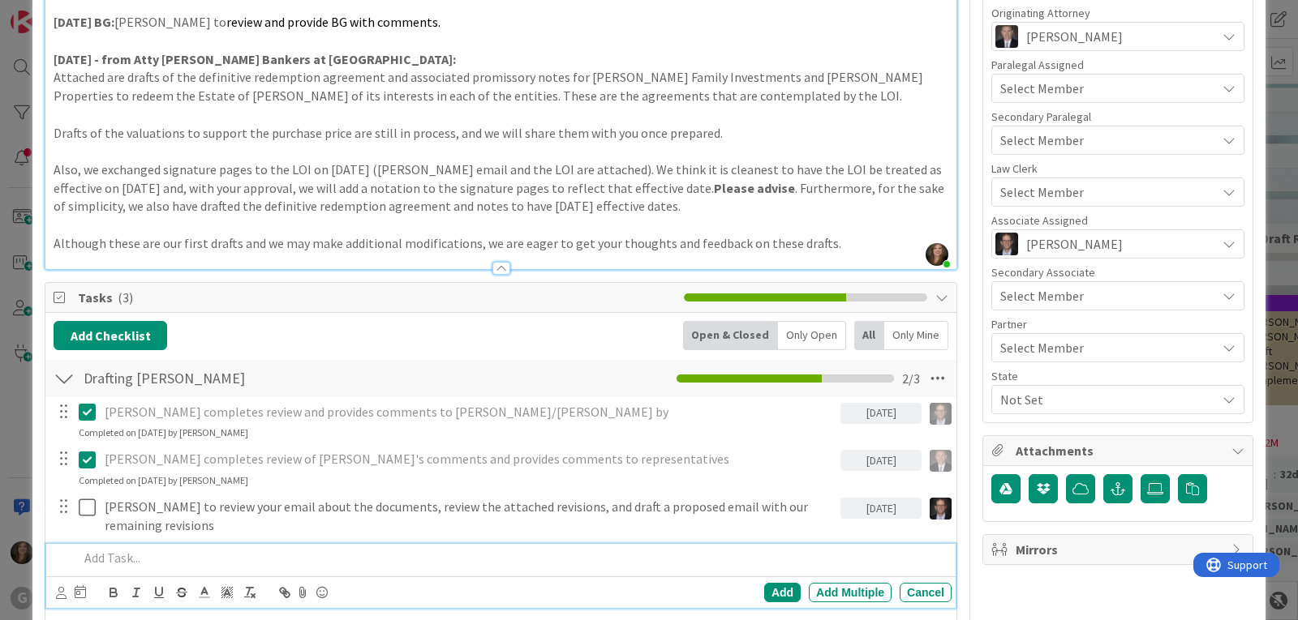
click at [122, 556] on p at bounding box center [512, 558] width 866 height 19
drag, startPoint x: 315, startPoint y: 564, endPoint x: 354, endPoint y: 557, distance: 39.6
click at [315, 564] on p "[PERSON_NAME] to review above from [PERSON_NAME] and provide comments to repres…" at bounding box center [512, 558] width 866 height 19
click at [62, 593] on icon at bounding box center [61, 593] width 11 height 12
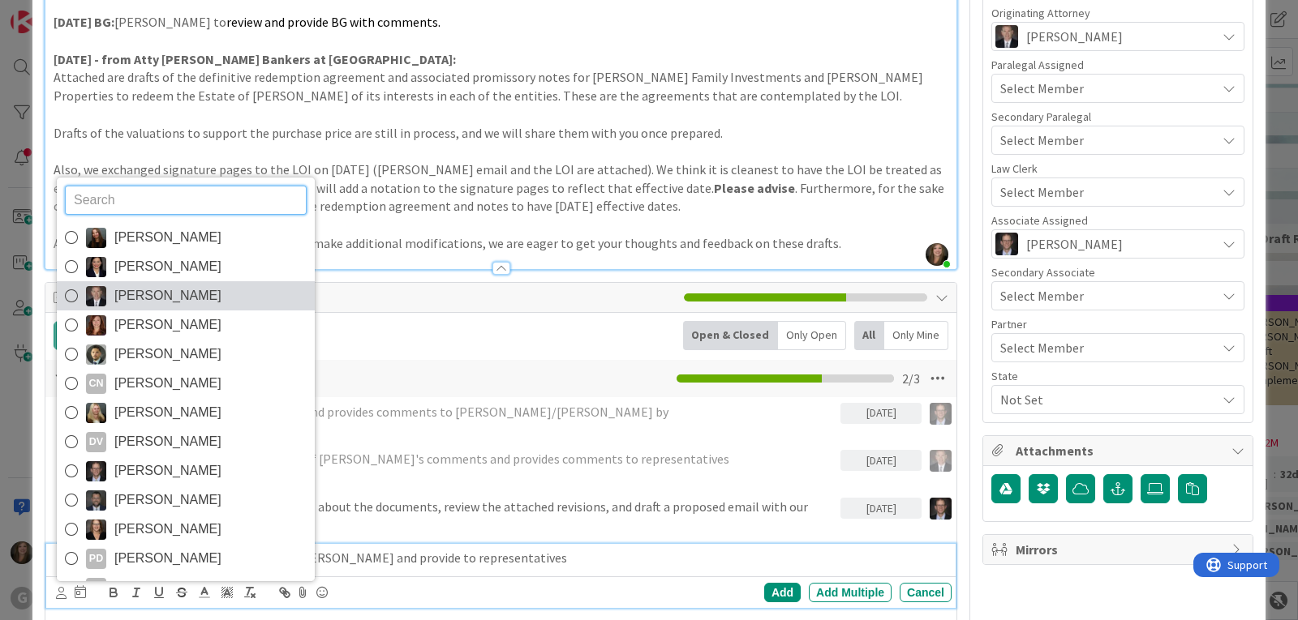
click at [191, 293] on span "[PERSON_NAME]" at bounding box center [167, 296] width 107 height 24
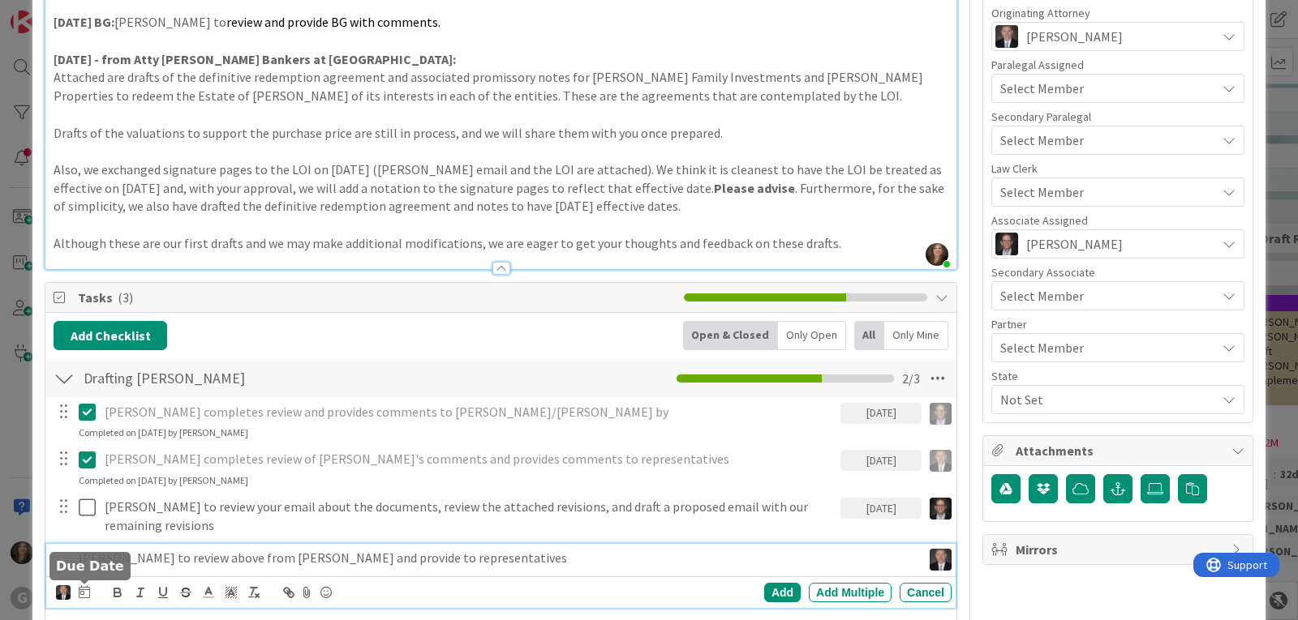
click at [84, 592] on icon at bounding box center [84, 592] width 11 height 13
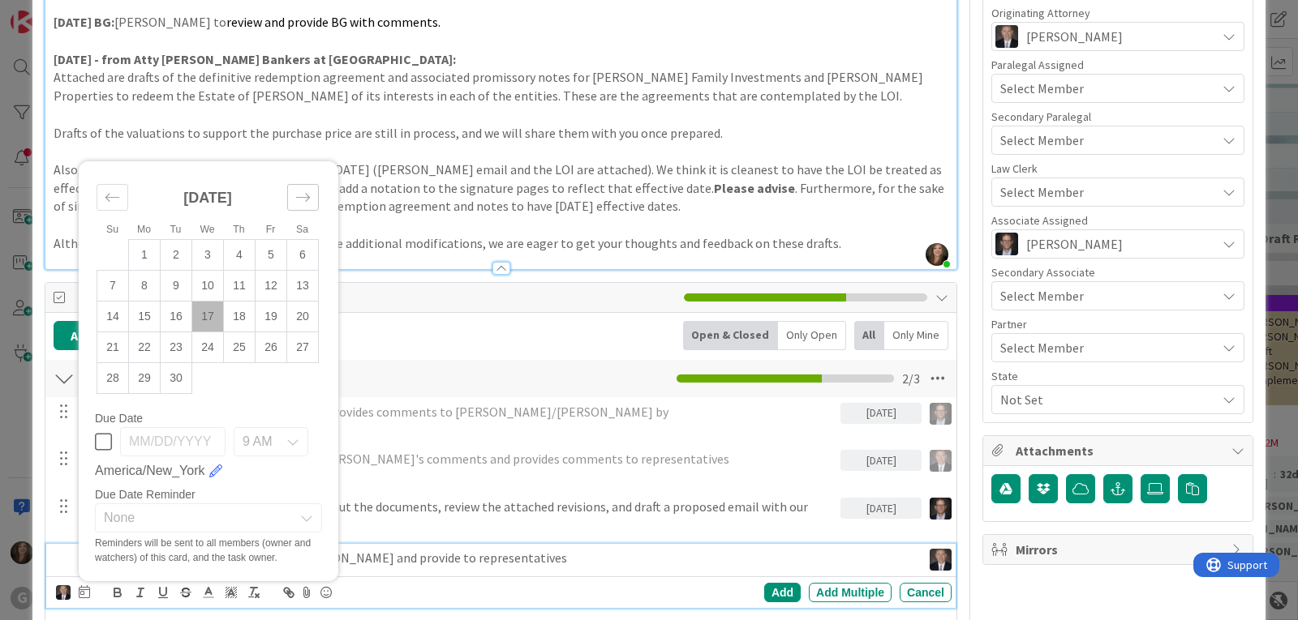
click at [306, 192] on icon "Move forward to switch to the next month." at bounding box center [302, 197] width 15 height 15
click at [212, 254] on td "1" at bounding box center [208, 255] width 32 height 31
click at [764, 593] on div "Add" at bounding box center [782, 592] width 36 height 19
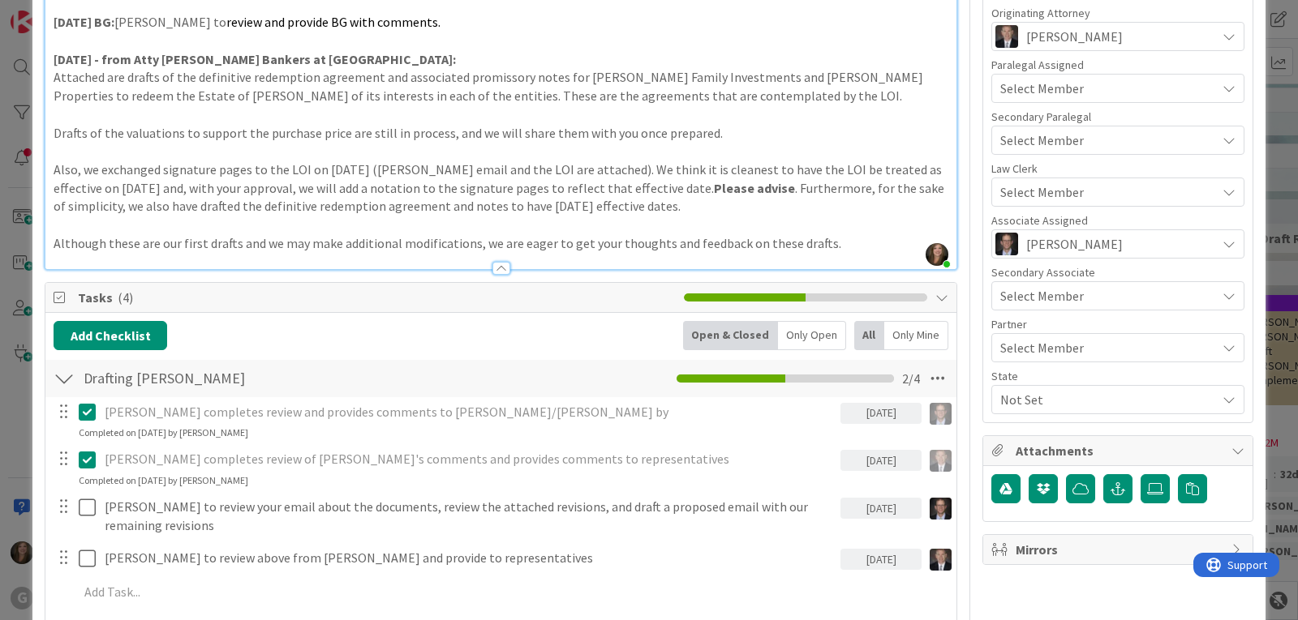
scroll to position [649, 0]
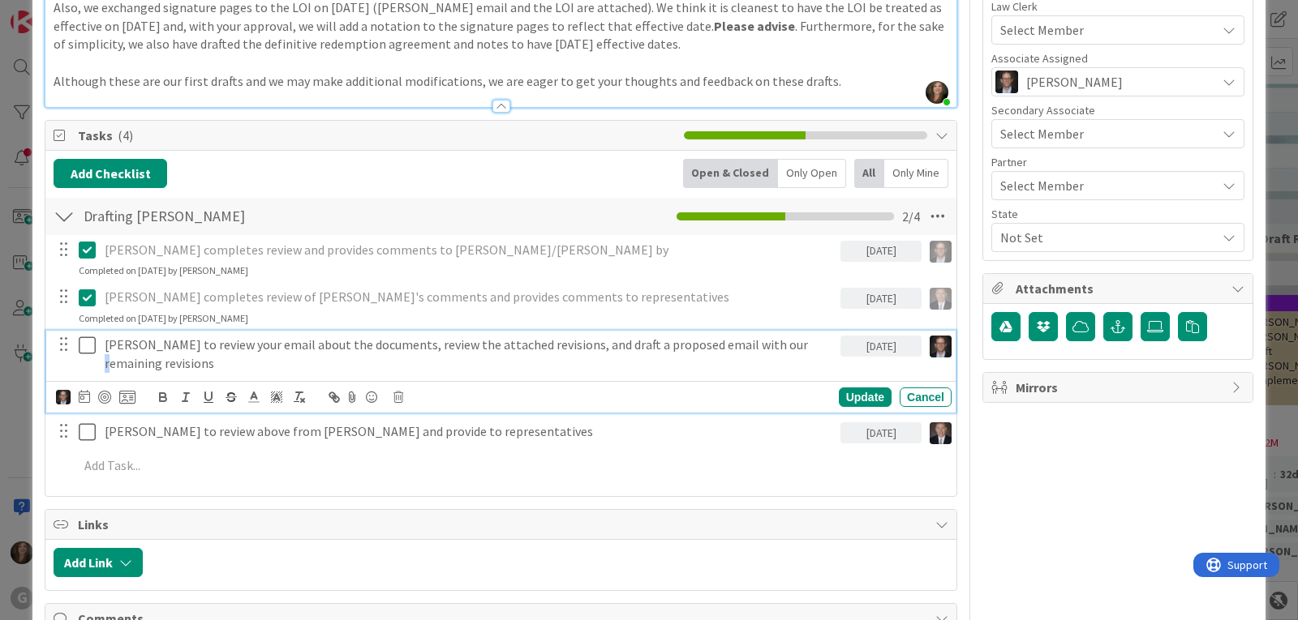
drag, startPoint x: 779, startPoint y: 344, endPoint x: 87, endPoint y: 358, distance: 692.8
click at [87, 358] on div "[PERSON_NAME] to review your email about the documents, review the attached rev…" at bounding box center [502, 354] width 899 height 46
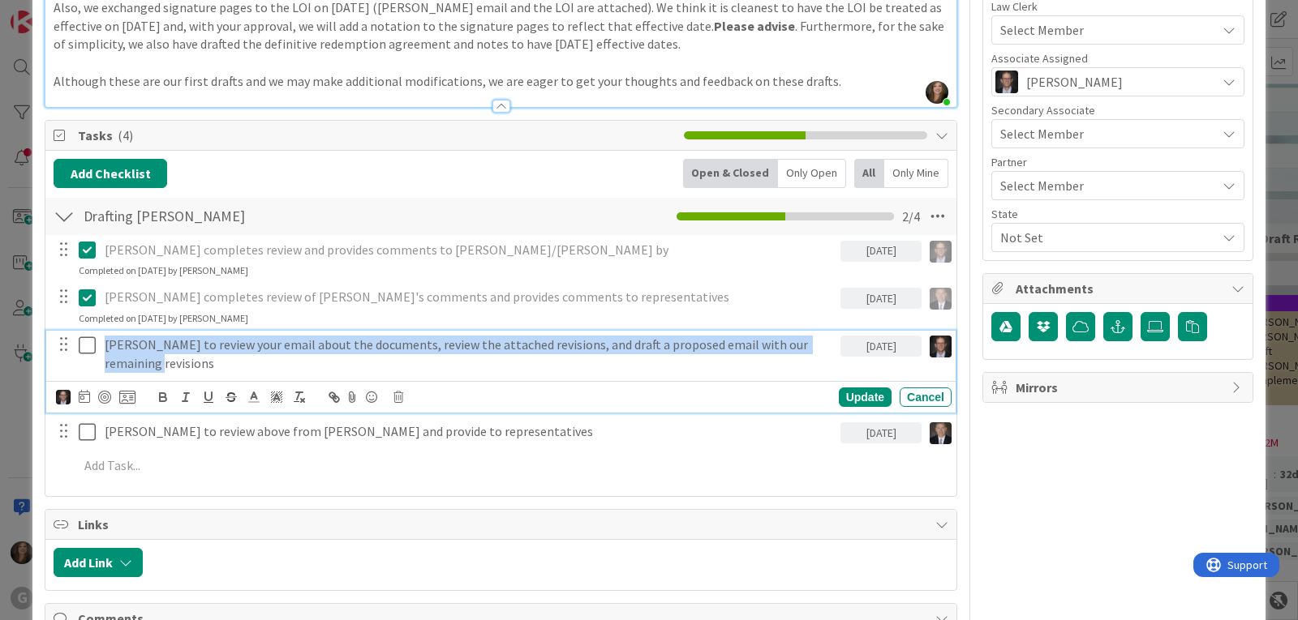
drag, startPoint x: 169, startPoint y: 371, endPoint x: 94, endPoint y: 338, distance: 81.7
click at [89, 338] on div "[PERSON_NAME] to review your email about the documents, review the attached rev…" at bounding box center [502, 354] width 899 height 46
copy p "[PERSON_NAME] to review your email about the documents, review the attached rev…"
click at [491, 449] on div "[PERSON_NAME] completes review and provides comments to [PERSON_NAME]/[PERSON_N…" at bounding box center [501, 361] width 895 height 252
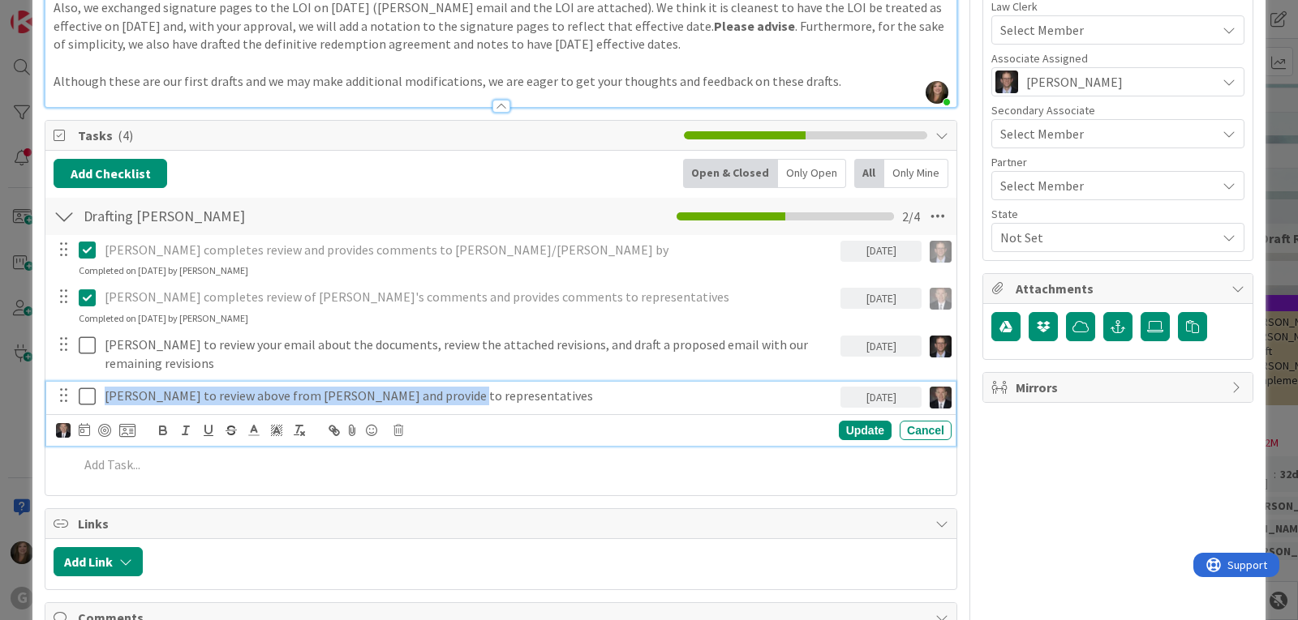
drag, startPoint x: 461, startPoint y: 406, endPoint x: 93, endPoint y: 382, distance: 368.2
click at [93, 382] on div "[PERSON_NAME] to review above from [PERSON_NAME] and provide to representatives…" at bounding box center [502, 396] width 899 height 28
copy p "[PERSON_NAME] to review above from [PERSON_NAME] and provide to representatives"
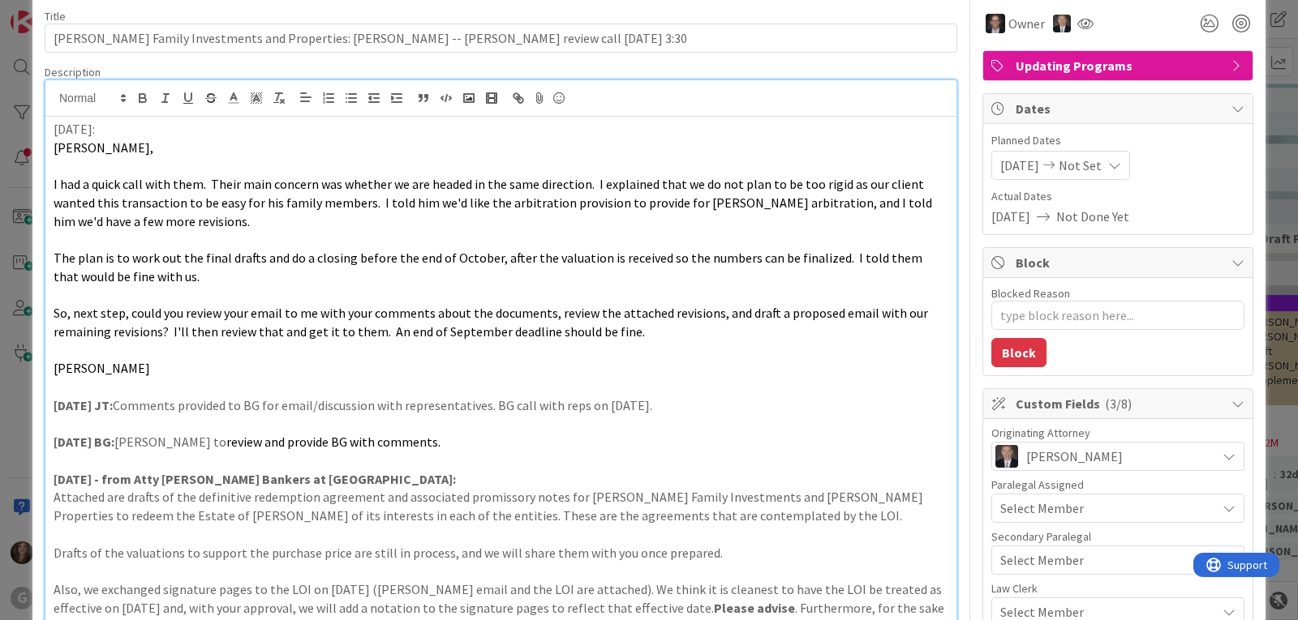
scroll to position [0, 0]
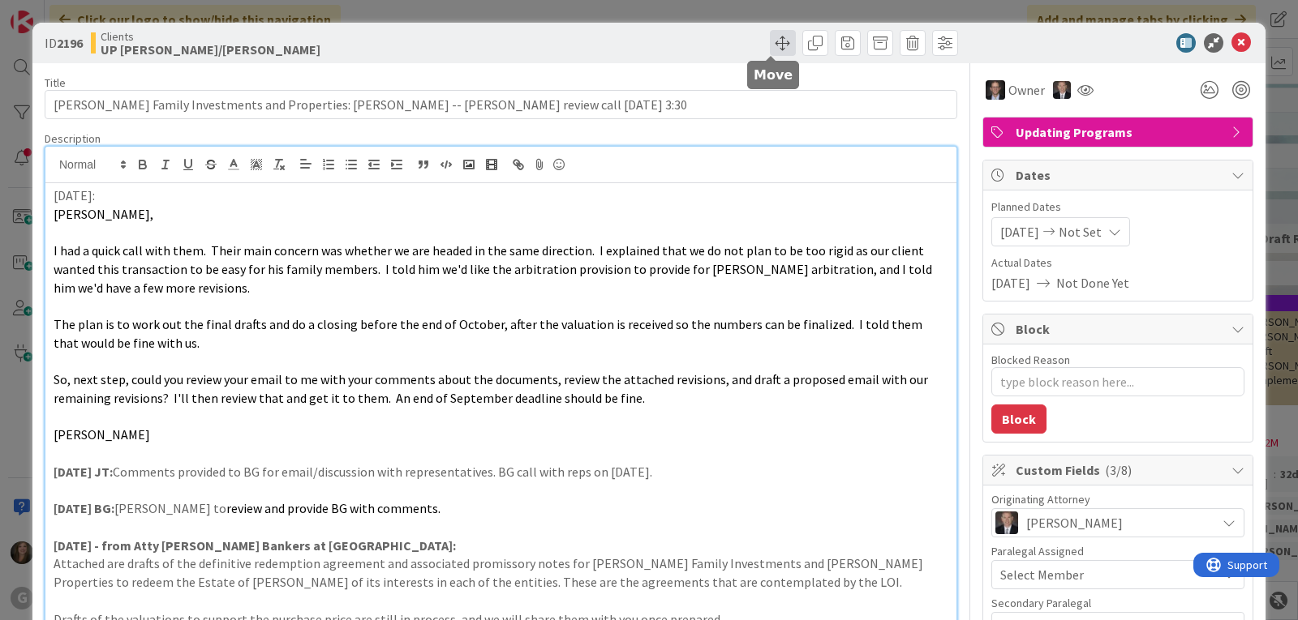
click at [770, 49] on span at bounding box center [783, 43] width 26 height 26
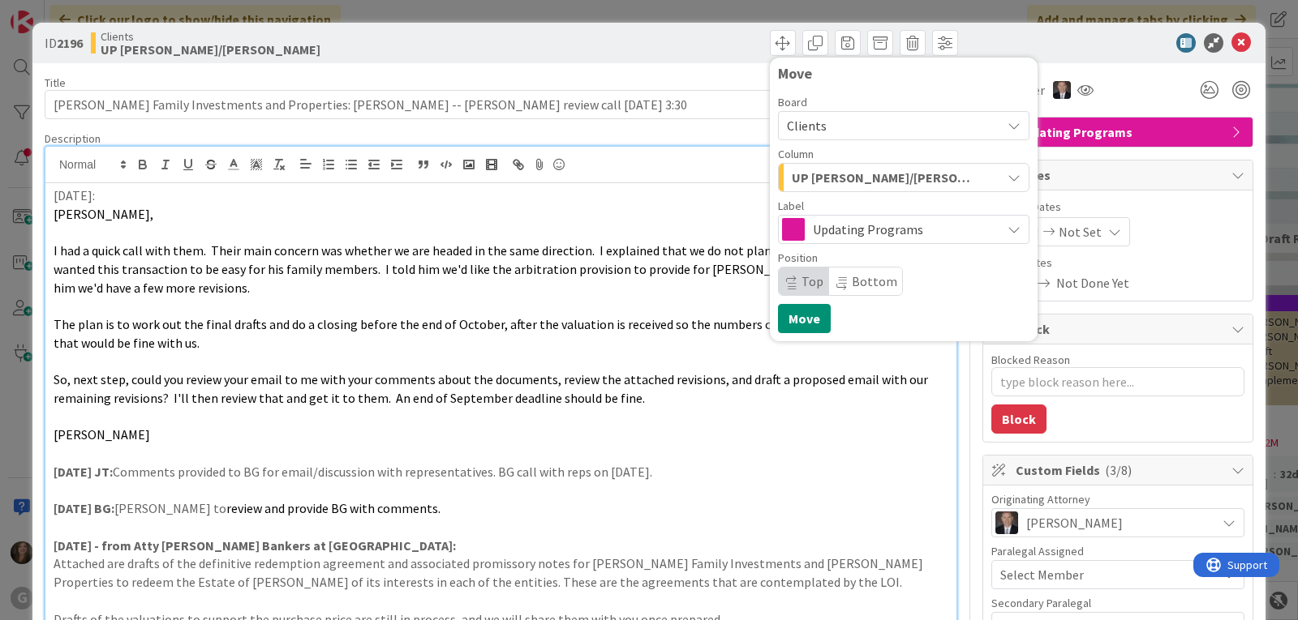
click at [1007, 173] on icon "button" at bounding box center [1013, 177] width 13 height 13
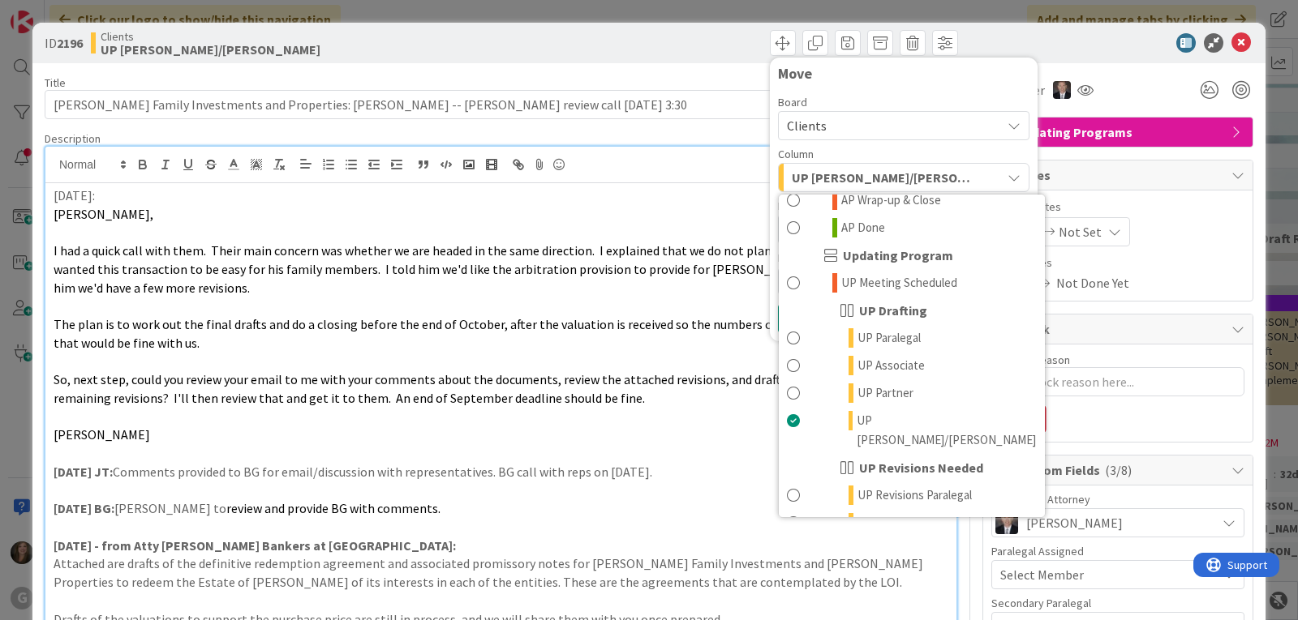
scroll to position [1135, 0]
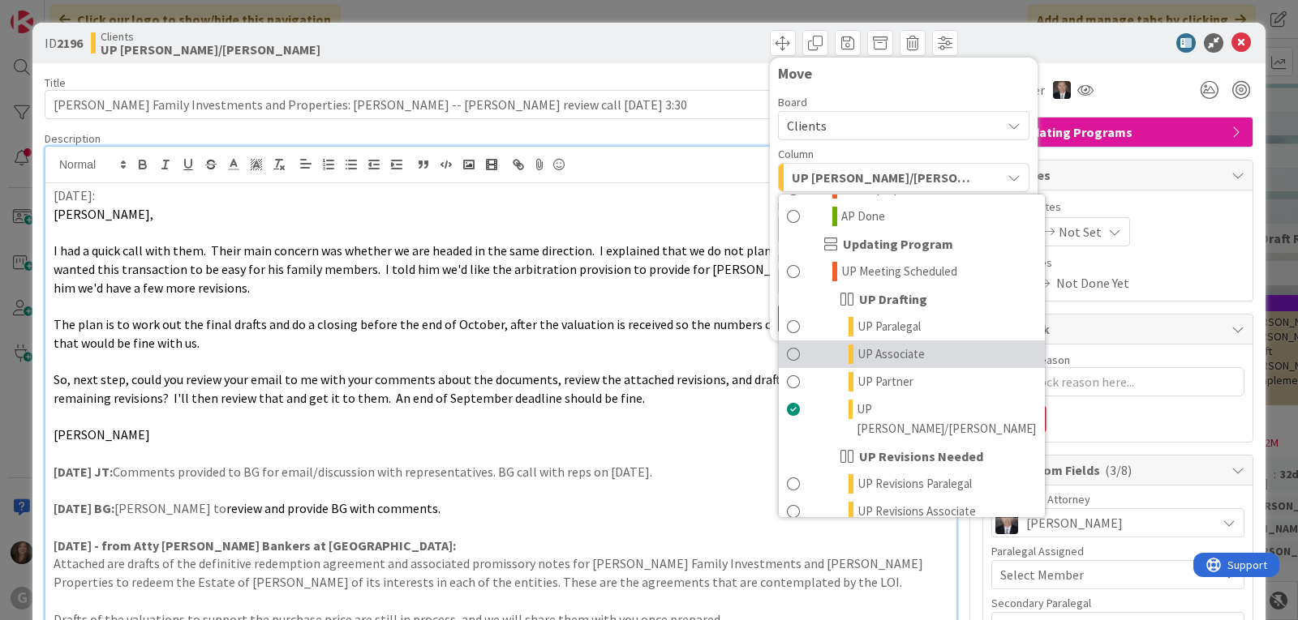
click at [893, 345] on span "UP Associate" at bounding box center [890, 354] width 67 height 19
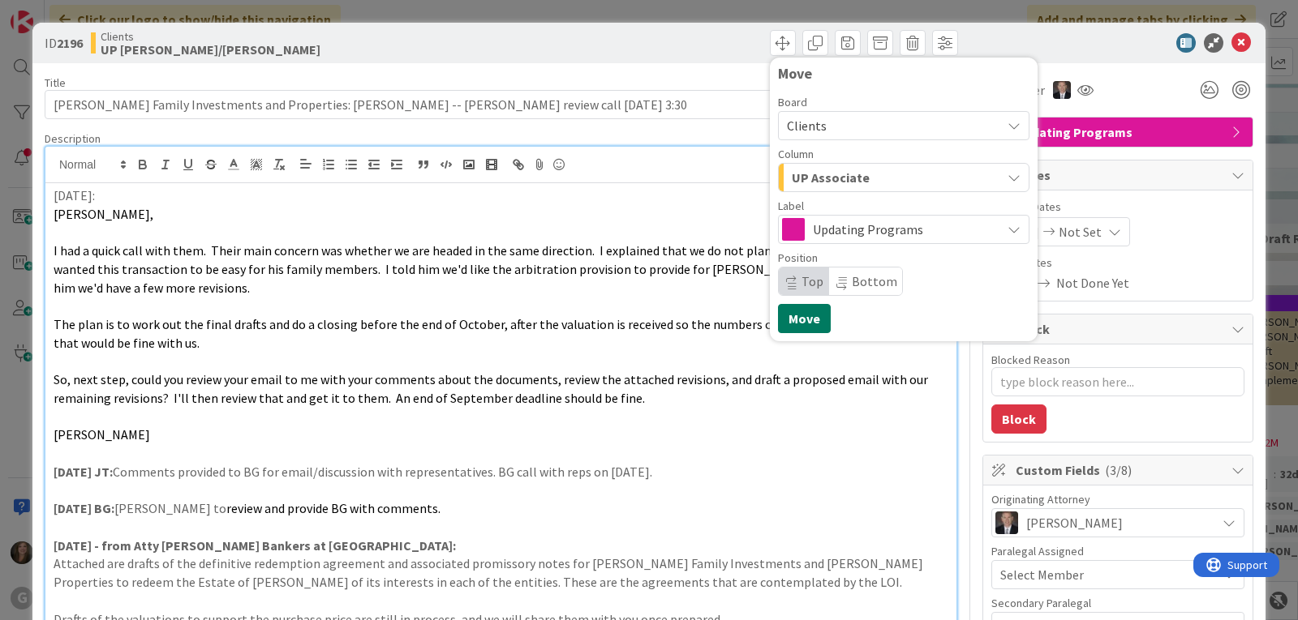
click at [801, 322] on button "Move" at bounding box center [804, 318] width 53 height 29
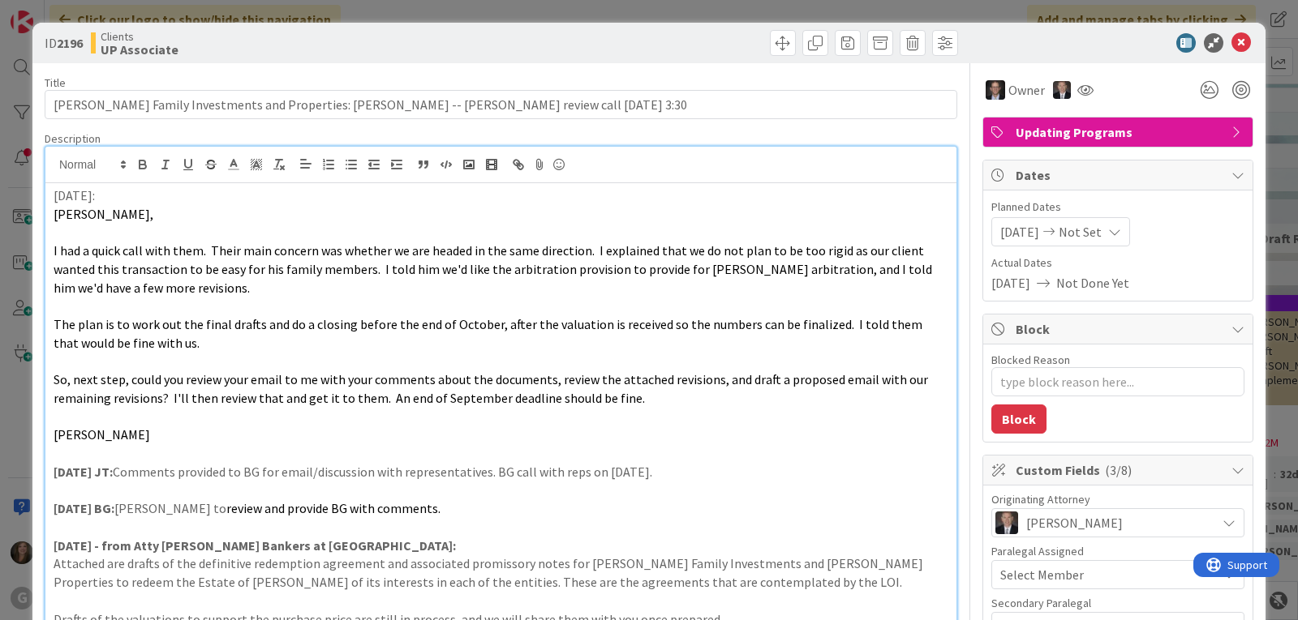
type textarea "x"
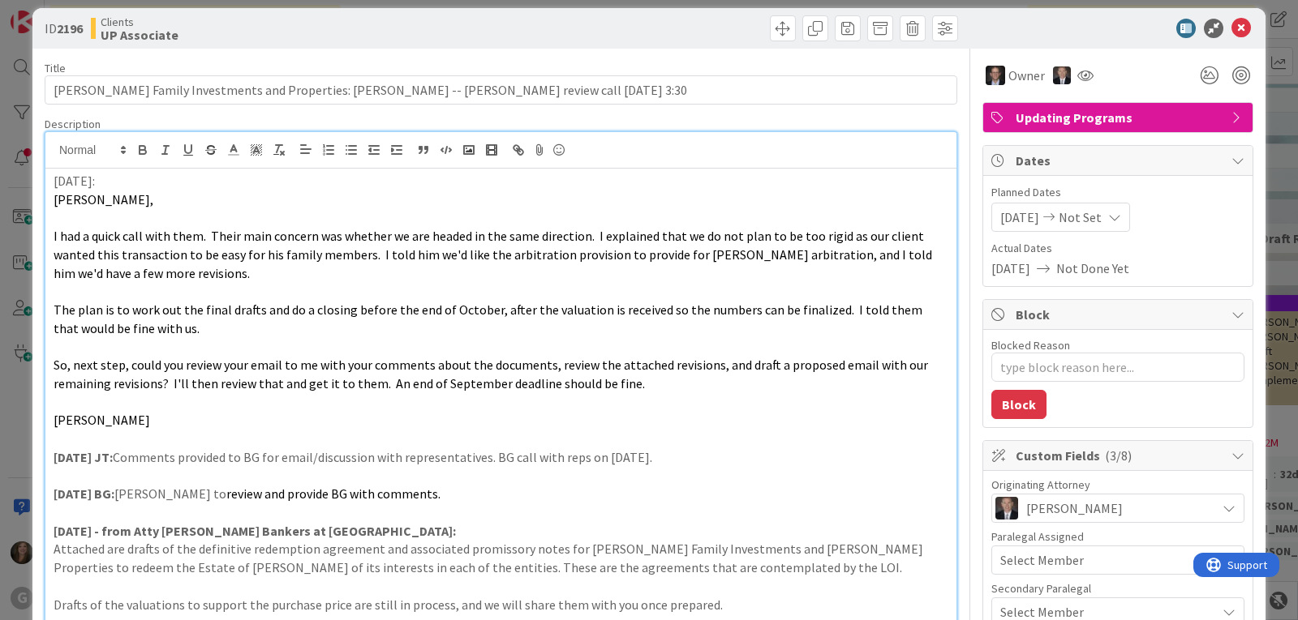
scroll to position [0, 0]
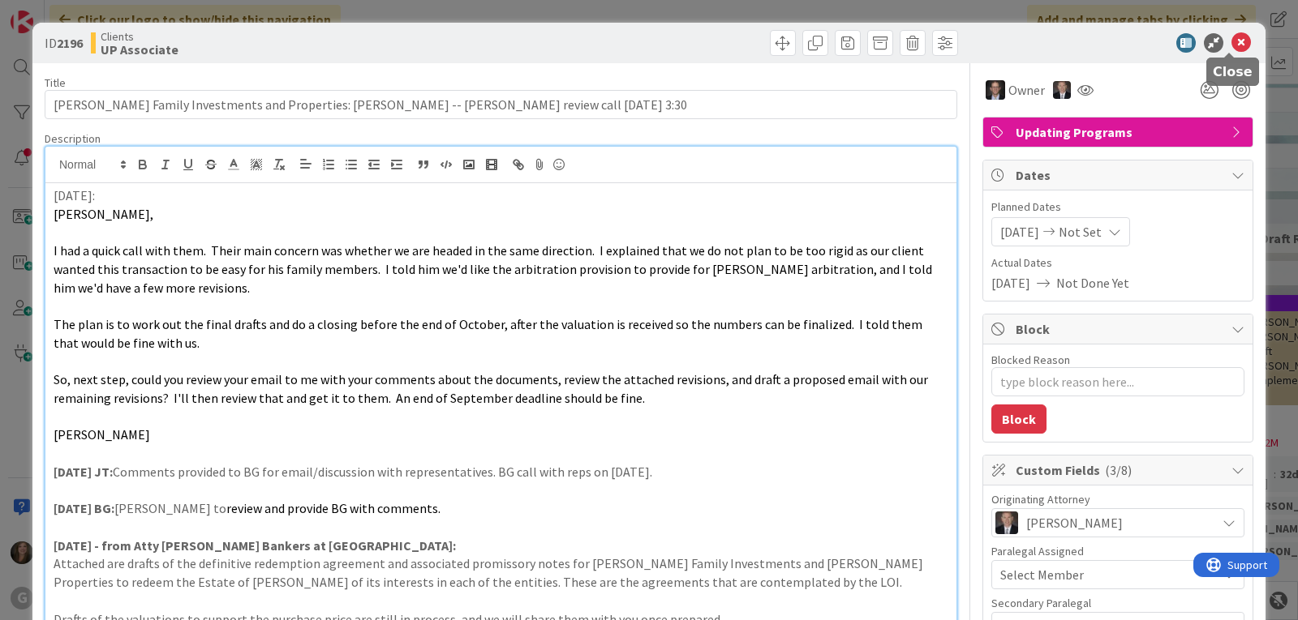
click at [1231, 46] on icon at bounding box center [1240, 42] width 19 height 19
